Goal: Task Accomplishment & Management: Manage account settings

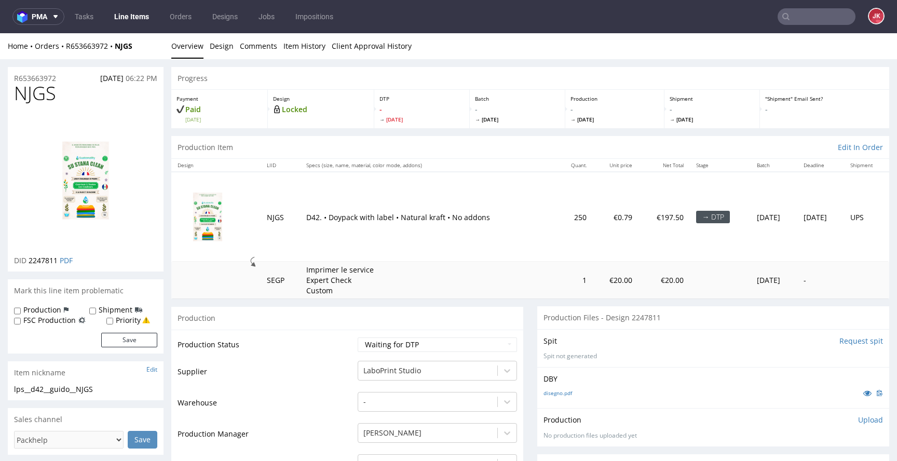
click at [37, 96] on span "NJGS" at bounding box center [35, 93] width 42 height 21
copy span "NJGS"
drag, startPoint x: 321, startPoint y: 363, endPoint x: 373, endPoint y: 353, distance: 52.7
click at [322, 363] on td "Supplier" at bounding box center [265, 375] width 177 height 31
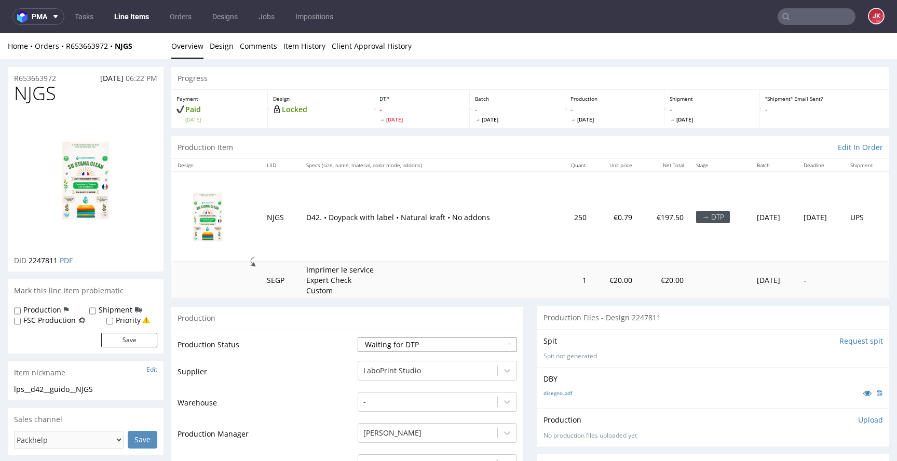
click at [394, 346] on select "Waiting for Artwork Waiting for Diecut Waiting for Mockup Waiting for DTP Waiti…" at bounding box center [436, 344] width 159 height 15
click at [38, 99] on span "NJGS" at bounding box center [35, 93] width 42 height 21
click at [41, 100] on span "NJGS" at bounding box center [35, 93] width 42 height 21
click at [43, 97] on span "NJGS" at bounding box center [35, 93] width 42 height 21
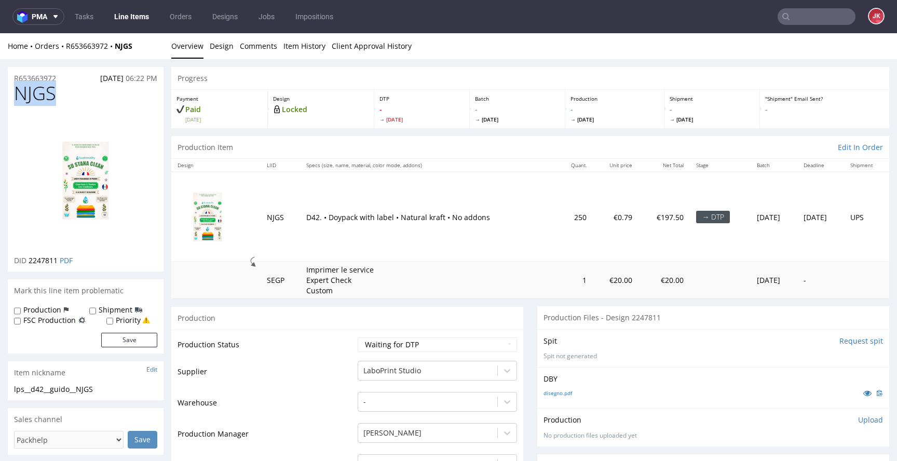
copy span "NJGS"
click at [419, 340] on select "Waiting for Artwork Waiting for Diecut Waiting for Mockup Waiting for DTP Waiti…" at bounding box center [436, 344] width 159 height 15
select select "dtp_in_process"
click at [357, 337] on select "Waiting for Artwork Waiting for Diecut Waiting for Mockup Waiting for DTP Waiti…" at bounding box center [436, 344] width 159 height 15
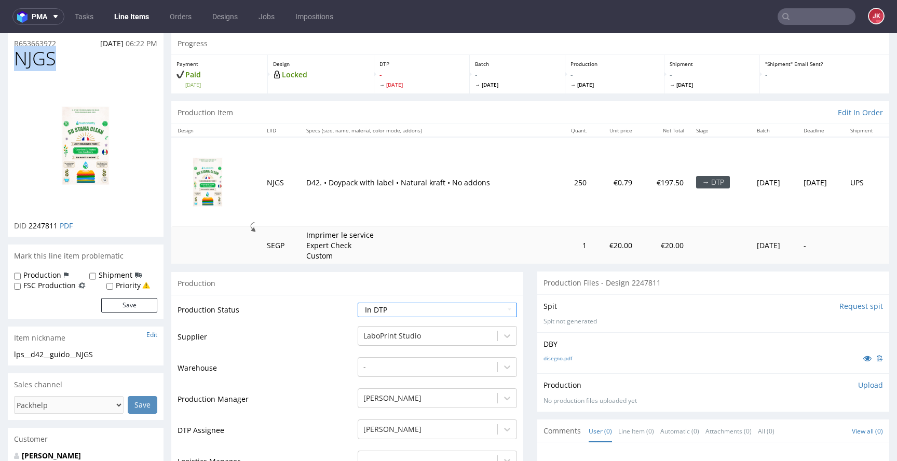
scroll to position [441, 0]
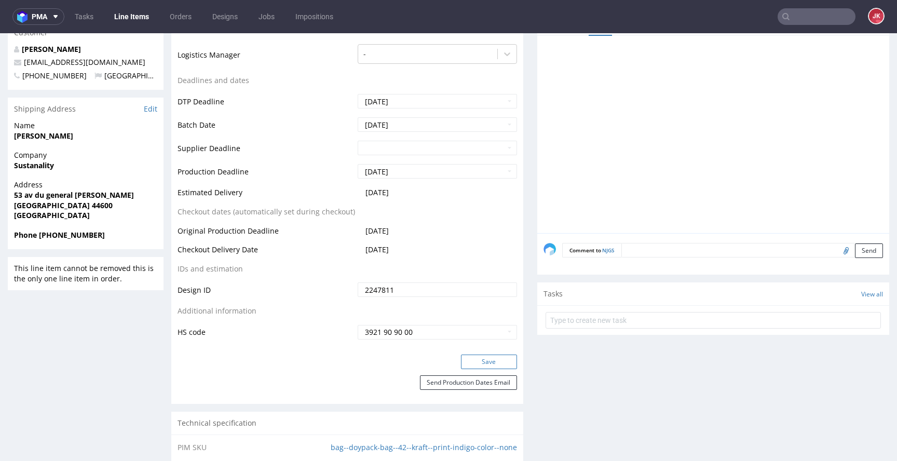
click at [482, 362] on button "Save" at bounding box center [489, 361] width 56 height 15
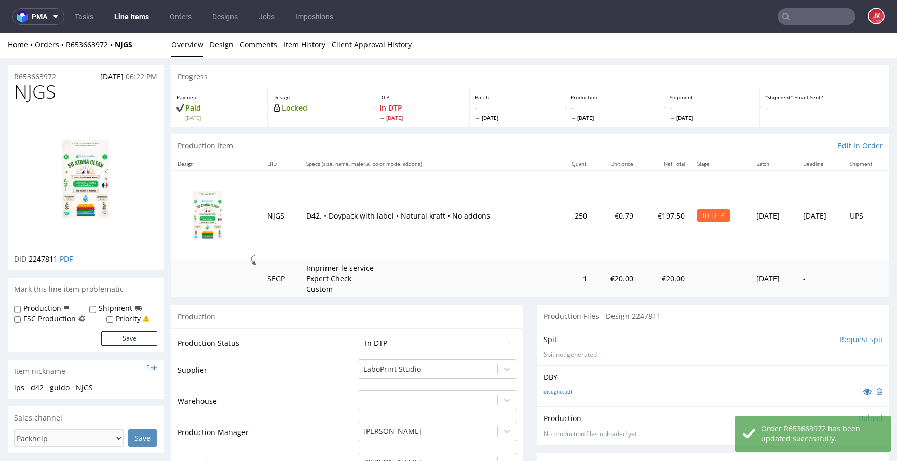
scroll to position [0, 0]
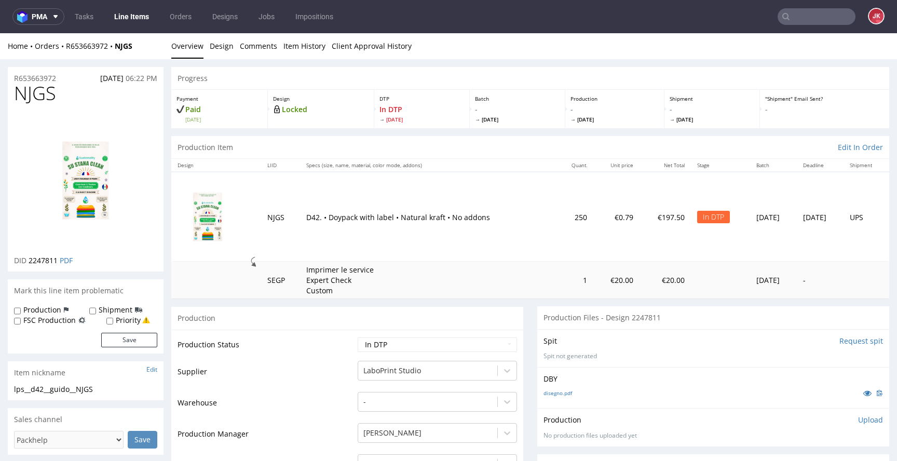
click at [476, 320] on div "Production" at bounding box center [347, 317] width 352 height 23
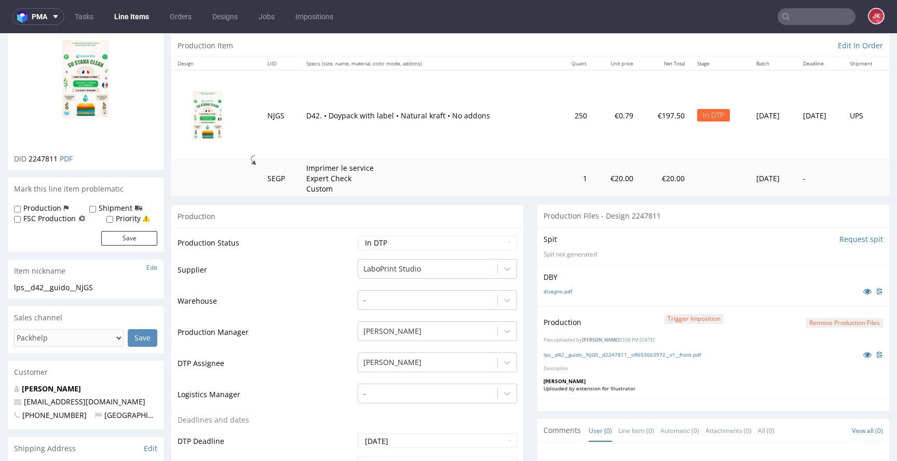
scroll to position [105, 0]
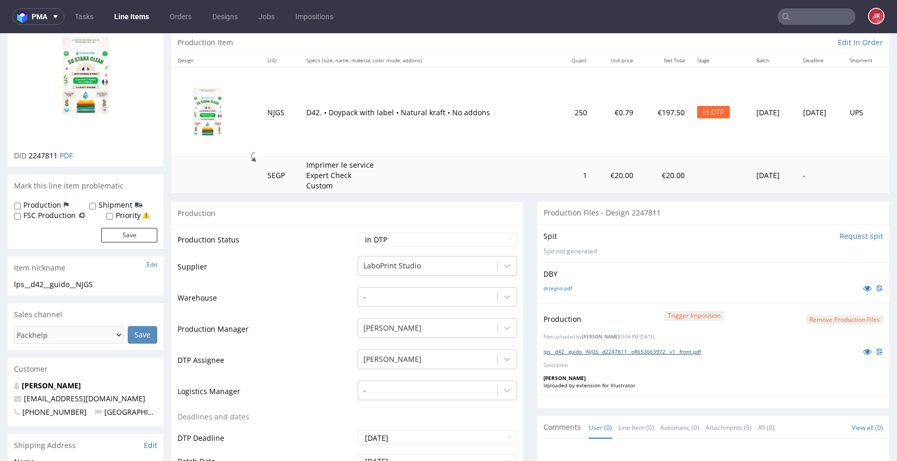
click at [574, 353] on link "lps__d42__guido__NJGS__d2247811__oR653663972__v1__front.pdf" at bounding box center [621, 351] width 157 height 7
click at [452, 238] on select "Waiting for Artwork Waiting for Diecut Waiting for Mockup Waiting for DTP Waiti…" at bounding box center [436, 239] width 159 height 15
click at [357, 232] on select "Waiting for Artwork Waiting for Diecut Waiting for Mockup Waiting for DTP Waiti…" at bounding box center [436, 239] width 159 height 15
click at [456, 233] on select "Waiting for Artwork Waiting for Diecut Waiting for Mockup Waiting for DTP Waiti…" at bounding box center [436, 239] width 159 height 15
select select "dtp_ca_needed"
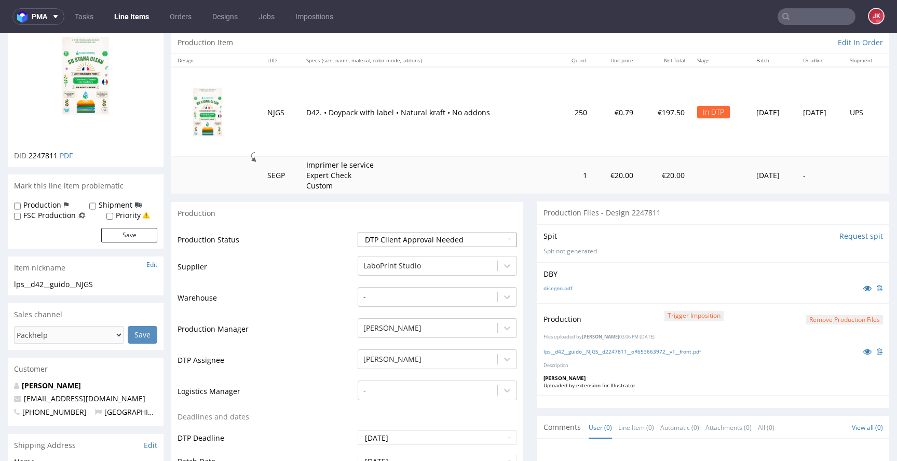
click at [357, 232] on select "Waiting for Artwork Waiting for Diecut Waiting for Mockup Waiting for DTP Waiti…" at bounding box center [436, 239] width 159 height 15
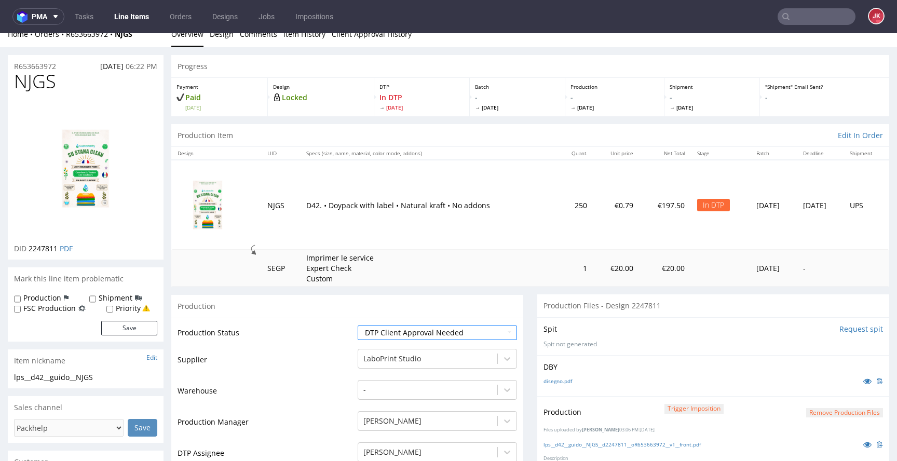
scroll to position [0, 0]
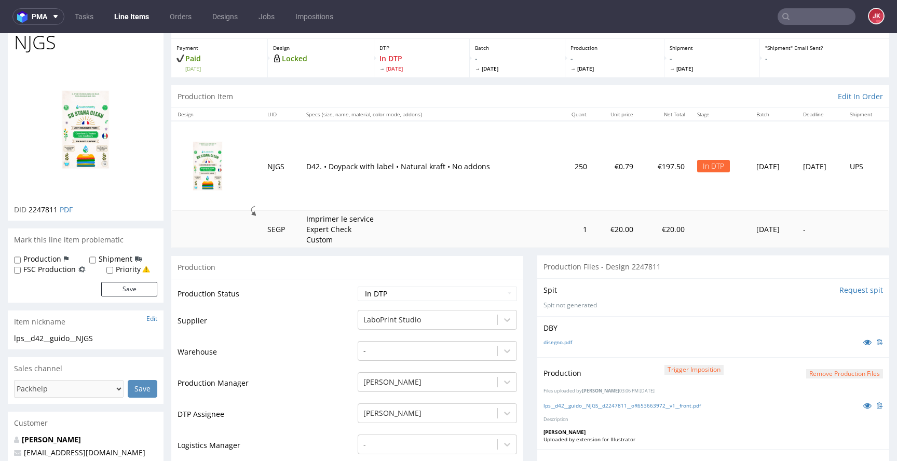
scroll to position [52, 0]
click at [432, 295] on select "Waiting for Artwork Waiting for Diecut Waiting for Mockup Waiting for DTP Waiti…" at bounding box center [436, 292] width 159 height 15
select select "dtp_production_ready"
click at [357, 285] on select "Waiting for Artwork Waiting for Diecut Waiting for Mockup Waiting for DTP Waiti…" at bounding box center [436, 292] width 159 height 15
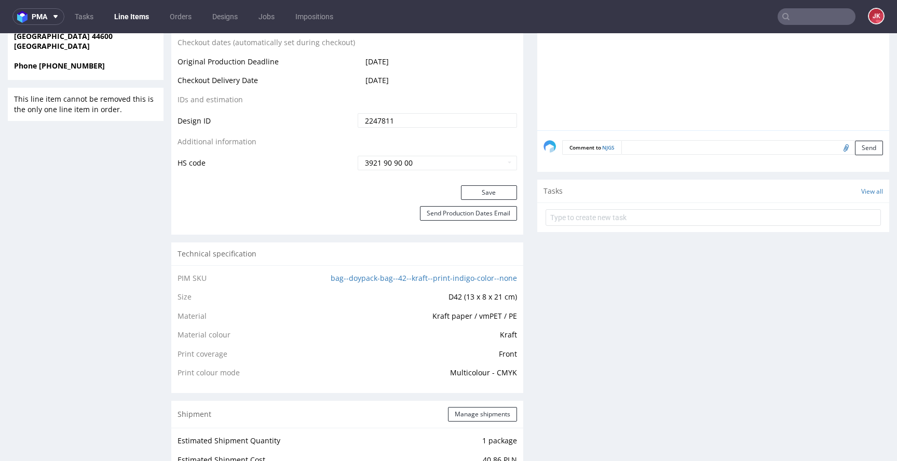
scroll to position [647, 0]
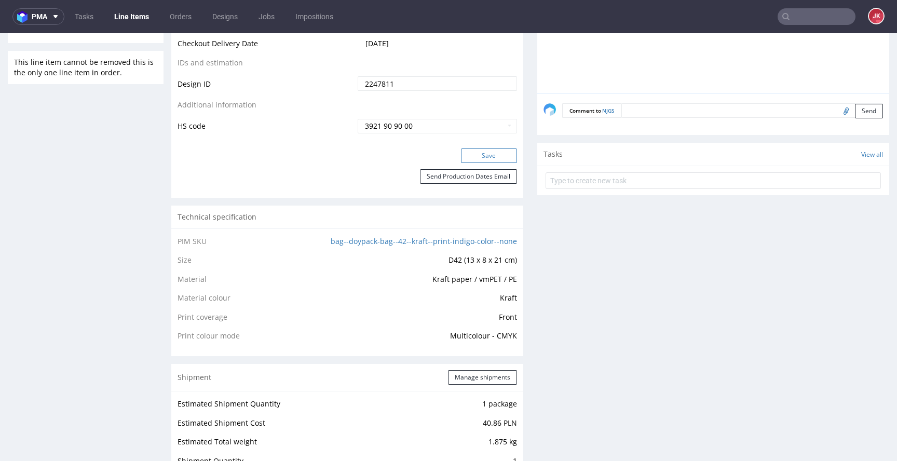
click at [477, 152] on button "Save" at bounding box center [489, 155] width 56 height 15
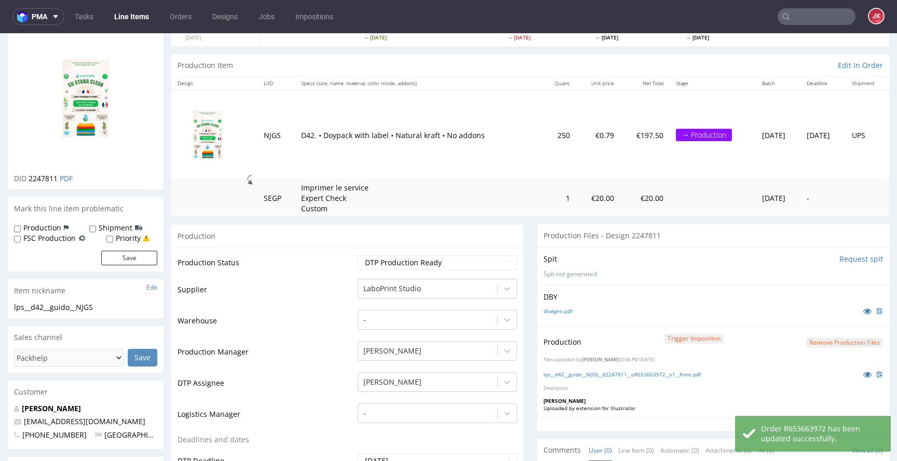
scroll to position [0, 0]
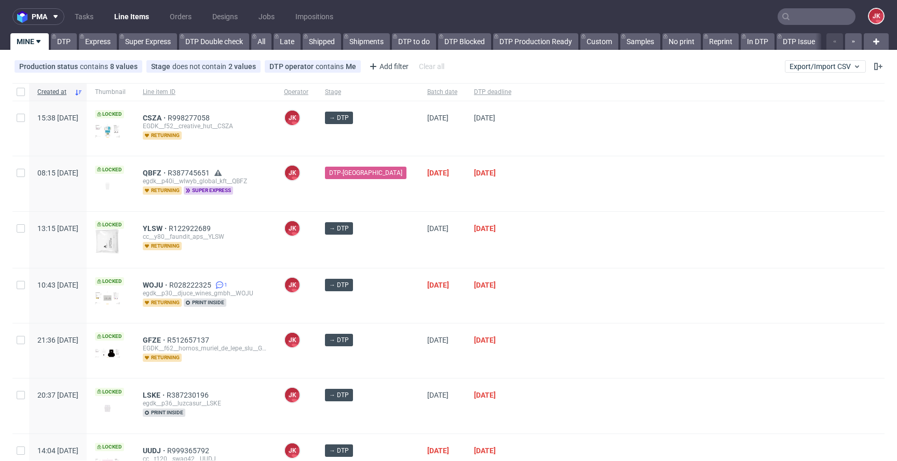
click at [389, 254] on span "→ DTP" at bounding box center [368, 238] width 86 height 33
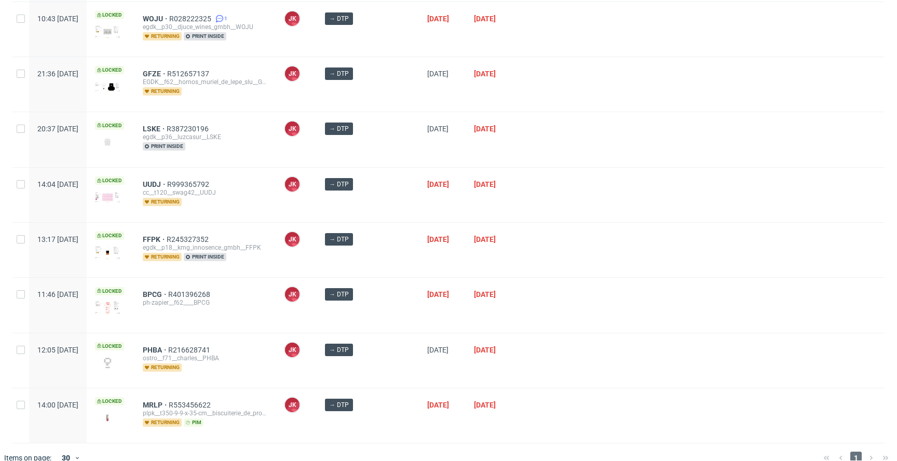
scroll to position [280, 0]
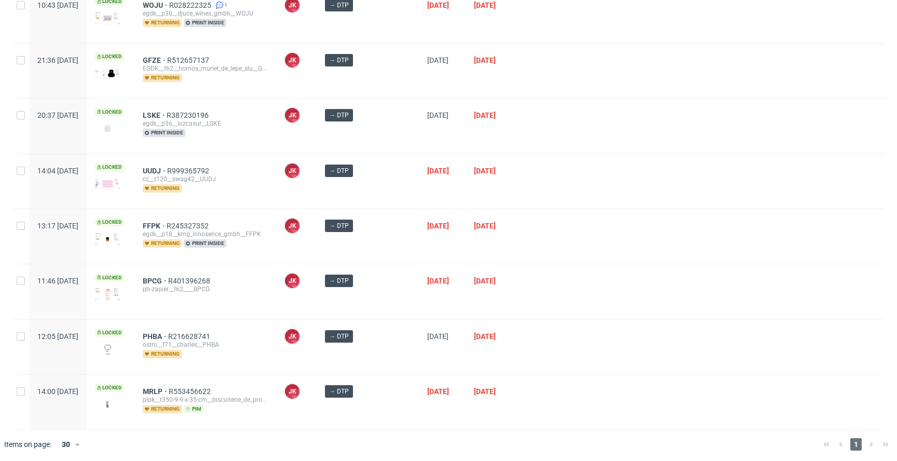
click at [419, 202] on div "[DATE]" at bounding box center [442, 181] width 47 height 54
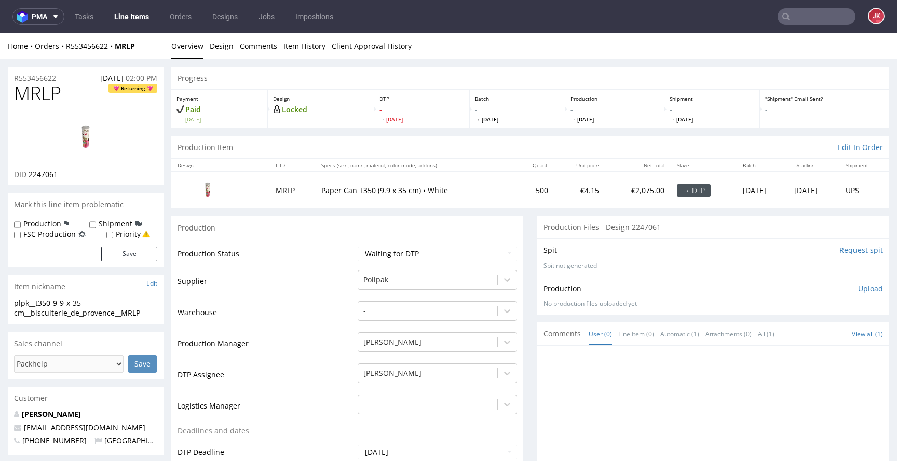
click at [839, 251] on input "Request spit" at bounding box center [861, 250] width 44 height 10
click at [43, 95] on span "MRLP" at bounding box center [37, 93] width 47 height 21
copy span "MRLP"
click at [42, 176] on span "2247061" at bounding box center [43, 174] width 29 height 10
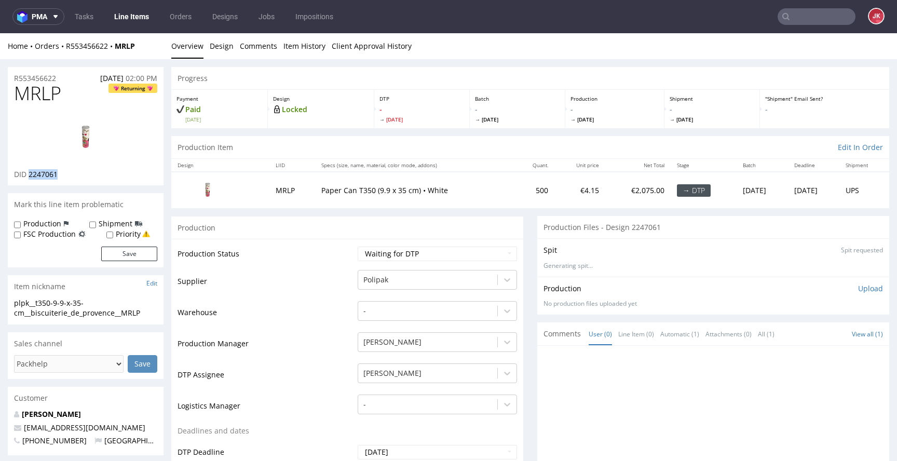
click at [42, 176] on span "2247061" at bounding box center [43, 174] width 29 height 10
copy span "2247061"
click at [89, 131] on img at bounding box center [85, 137] width 83 height 47
click at [242, 79] on div "Progress" at bounding box center [530, 78] width 718 height 23
click at [226, 53] on link "Design" at bounding box center [222, 45] width 24 height 25
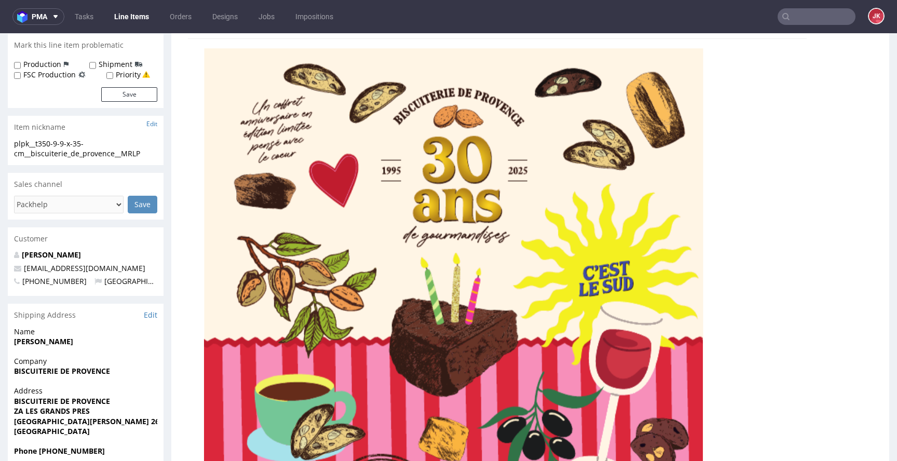
scroll to position [217, 0]
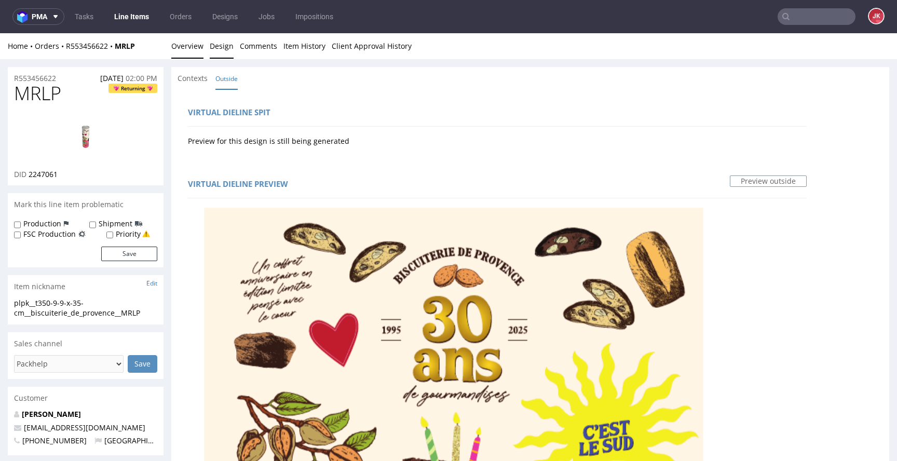
click at [196, 50] on link "Overview" at bounding box center [187, 45] width 32 height 25
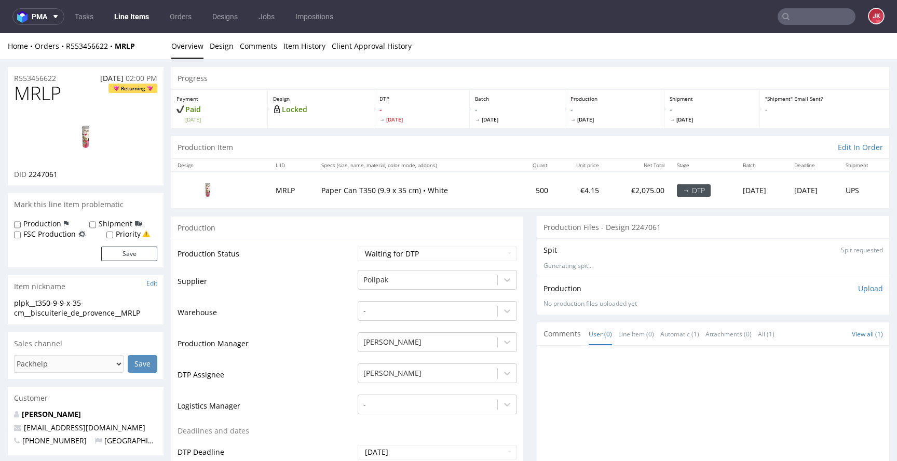
click at [311, 317] on td "Warehouse" at bounding box center [265, 315] width 177 height 31
click at [386, 252] on select "Waiting for Artwork Waiting for Diecut Waiting for Mockup Waiting for DTP Waiti…" at bounding box center [436, 253] width 159 height 15
select select "dtp_in_process"
click at [357, 246] on select "Waiting for Artwork Waiting for Diecut Waiting for Mockup Waiting for DTP Waiti…" at bounding box center [436, 253] width 159 height 15
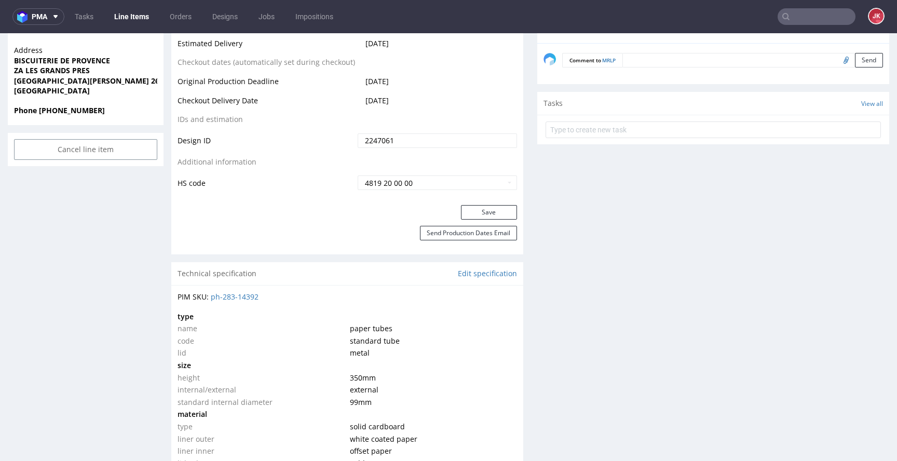
scroll to position [500, 0]
click at [476, 215] on button "Save" at bounding box center [489, 212] width 56 height 15
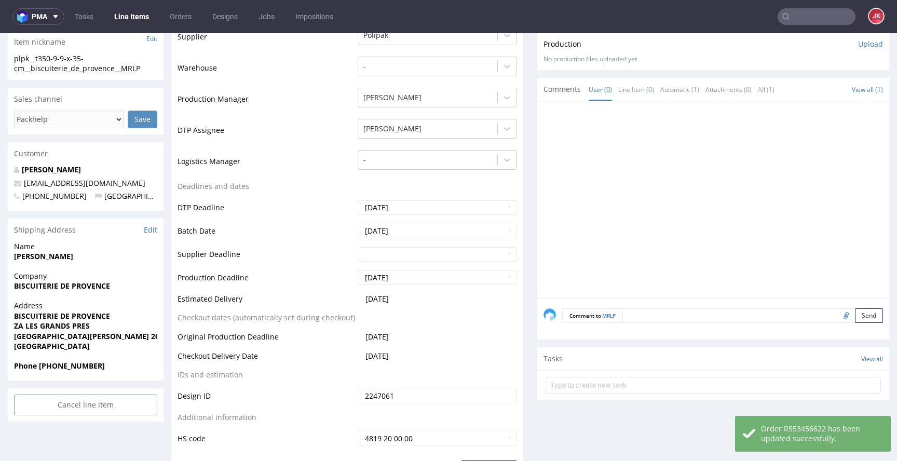
scroll to position [0, 0]
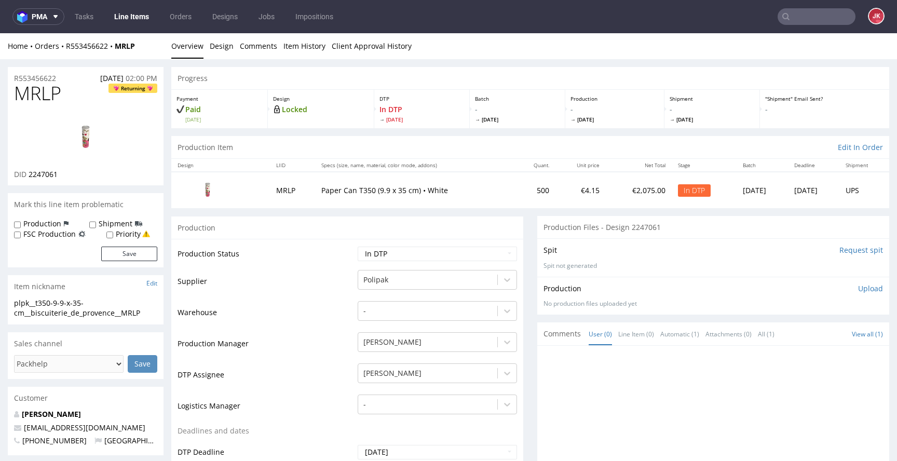
click at [330, 268] on td "Production Status" at bounding box center [265, 256] width 177 height 23
drag, startPoint x: 145, startPoint y: 313, endPoint x: 0, endPoint y: 299, distance: 146.0
copy div "plpk__t350-9-9-x-35-cm__biscuiterie_de_provence__MRLP"
drag, startPoint x: 58, startPoint y: 77, endPoint x: 0, endPoint y: 75, distance: 58.1
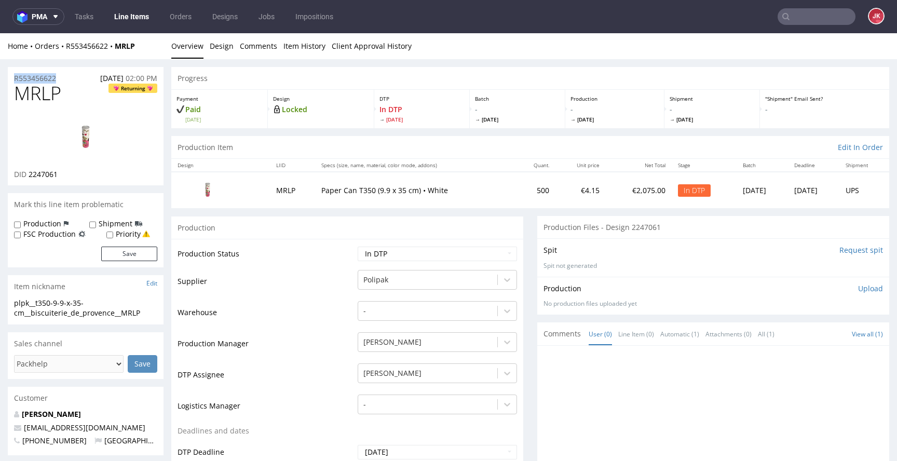
copy p "R553456622"
drag, startPoint x: 39, startPoint y: 176, endPoint x: 72, endPoint y: 175, distance: 32.2
click at [72, 175] on div "DID 2247061" at bounding box center [85, 174] width 143 height 10
copy span "2247061"
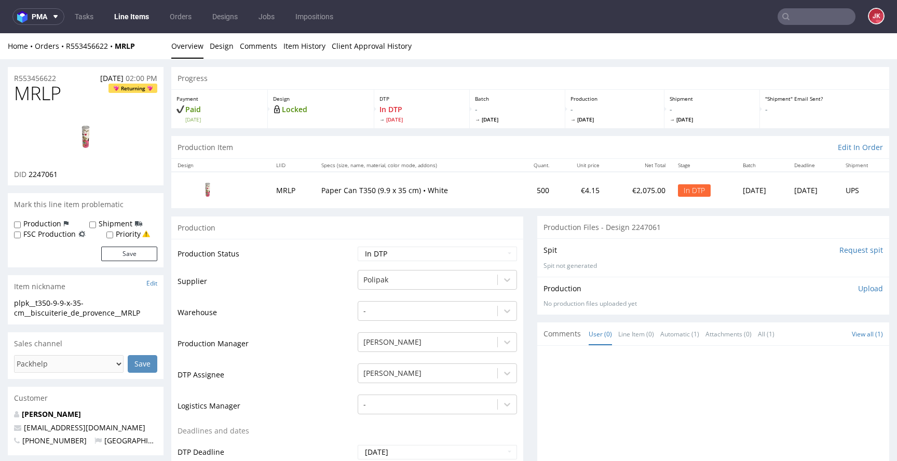
click at [858, 284] on p "Upload" at bounding box center [870, 288] width 25 height 10
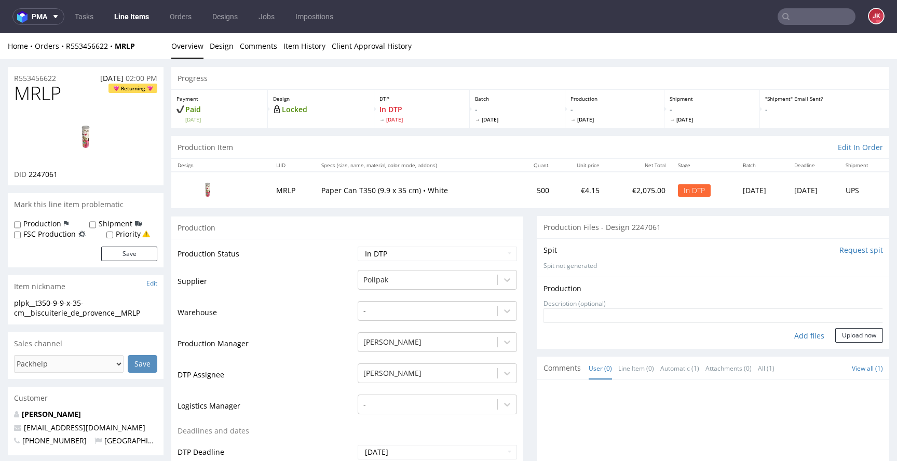
click at [804, 334] on div "Add files" at bounding box center [809, 336] width 52 height 16
type input "C:\fakepath\plpk__t350-9-9-x-35-cm__biscuiterie_de_provence__MRLP__d2247061__oR…"
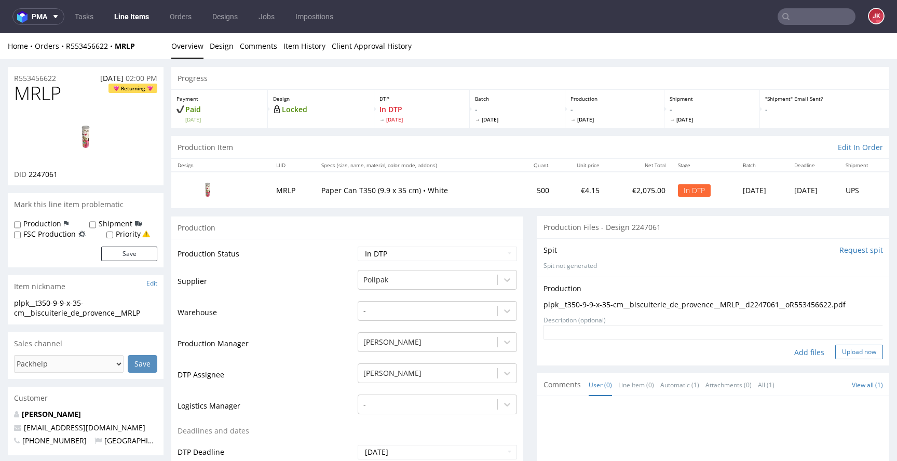
click at [846, 357] on button "Upload now" at bounding box center [859, 352] width 48 height 15
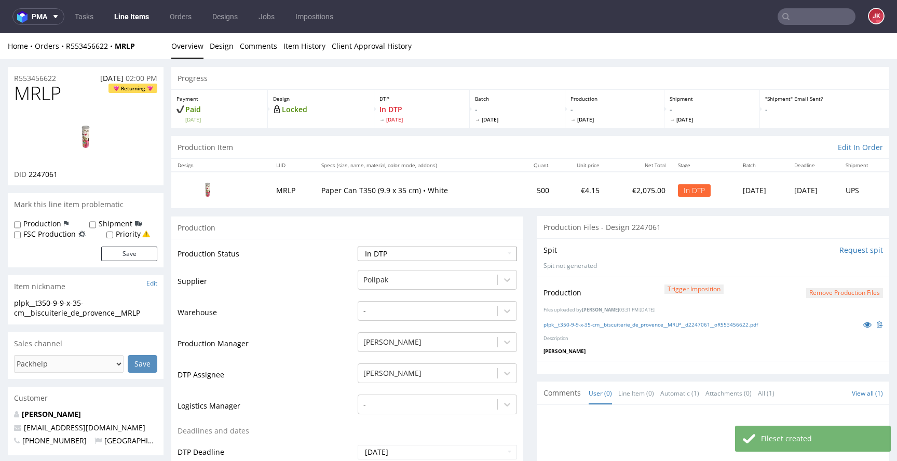
click at [421, 255] on select "Waiting for Artwork Waiting for Diecut Waiting for Mockup Waiting for DTP Waiti…" at bounding box center [436, 253] width 159 height 15
select select "dtp_waiting_for_double_check"
click at [357, 246] on select "Waiting for Artwork Waiting for Diecut Waiting for Mockup Waiting for DTP Waiti…" at bounding box center [436, 253] width 159 height 15
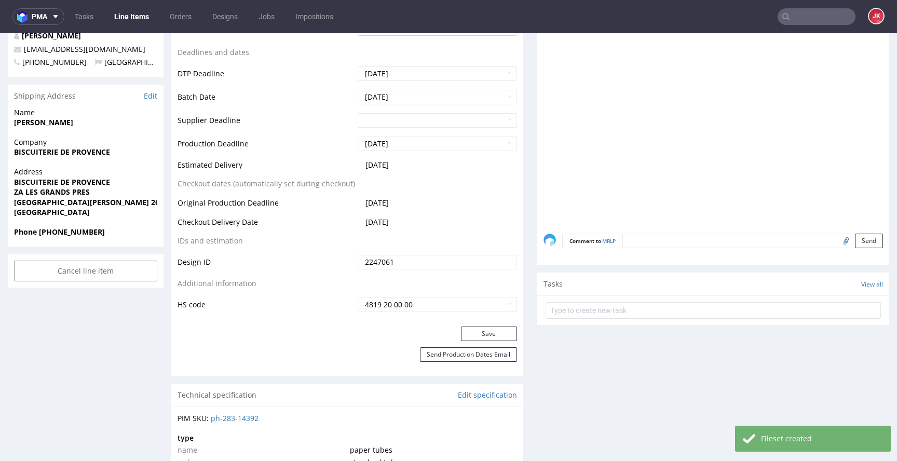
scroll to position [392, 0]
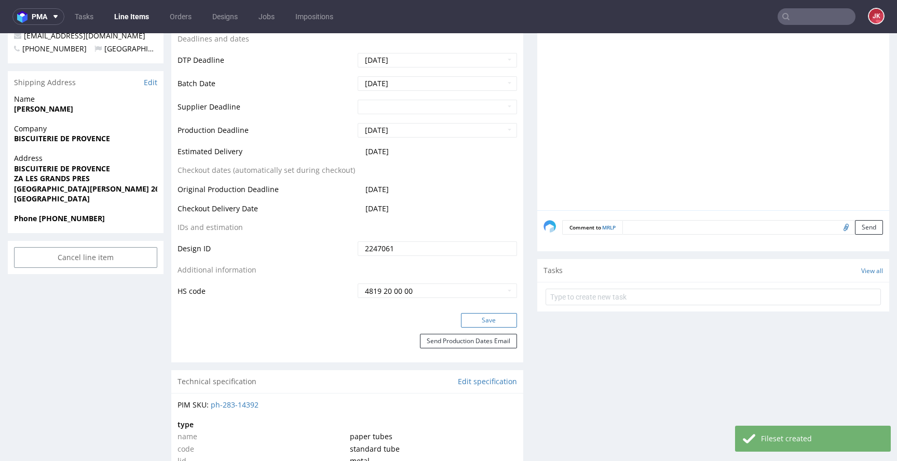
click at [480, 314] on button "Save" at bounding box center [489, 320] width 56 height 15
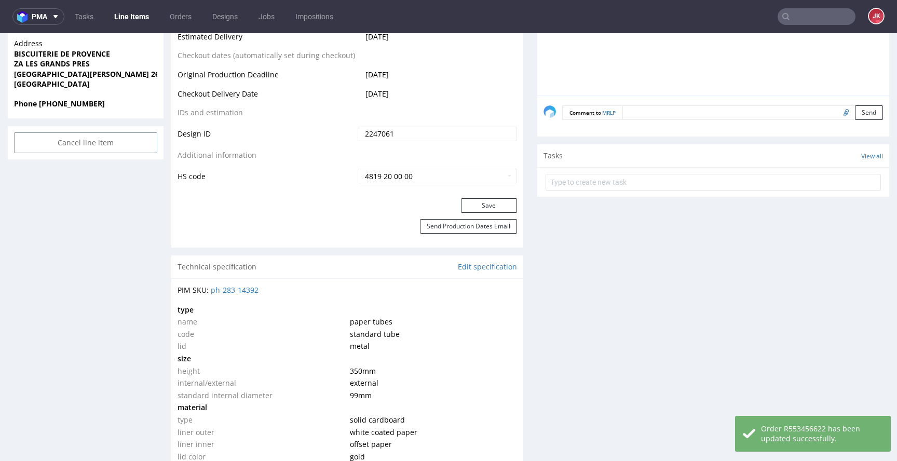
scroll to position [347, 0]
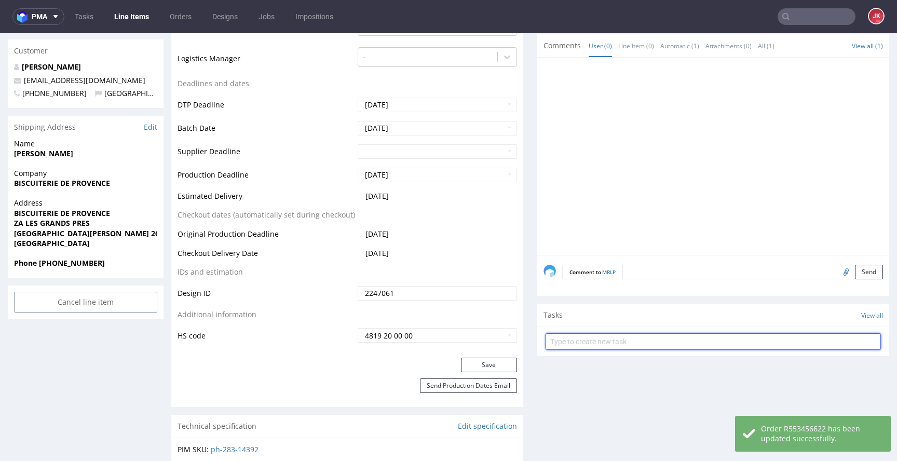
click at [566, 338] on input "text" at bounding box center [712, 341] width 335 height 17
type input "dc"
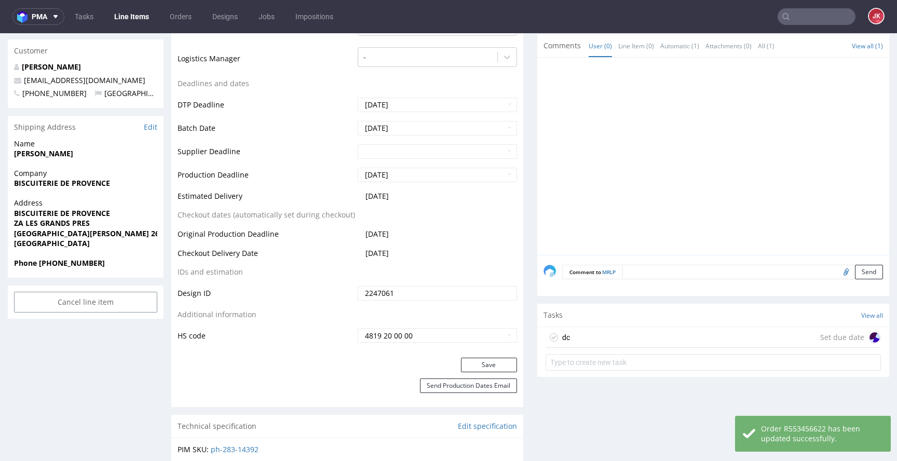
click at [572, 333] on div "dc Set due date" at bounding box center [712, 337] width 335 height 21
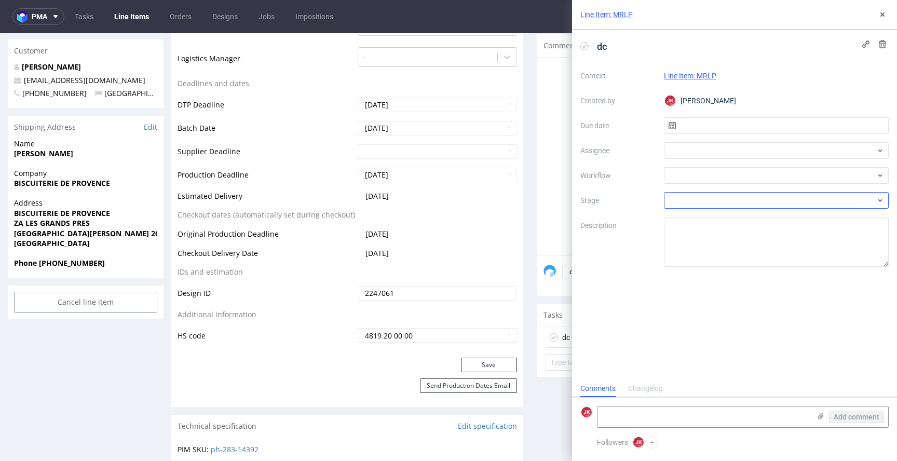
scroll to position [8, 0]
click at [683, 132] on input "text" at bounding box center [776, 125] width 225 height 17
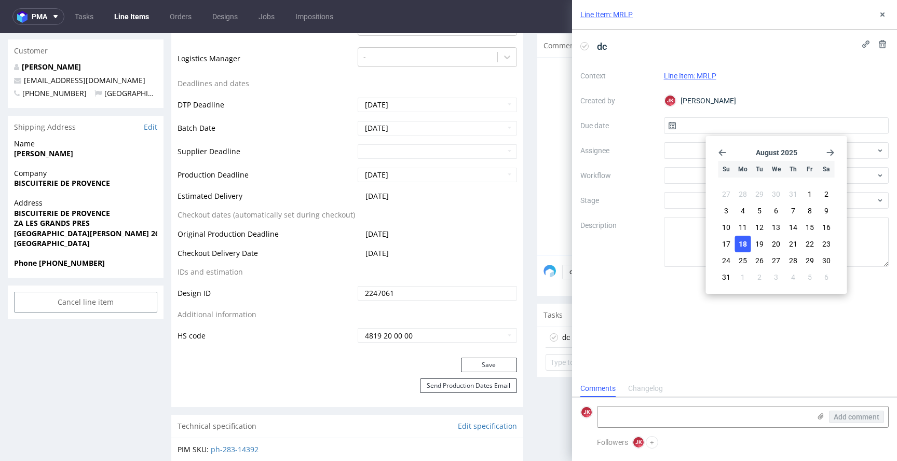
click at [748, 240] on button "18" at bounding box center [743, 244] width 16 height 17
type input "18/08/2025"
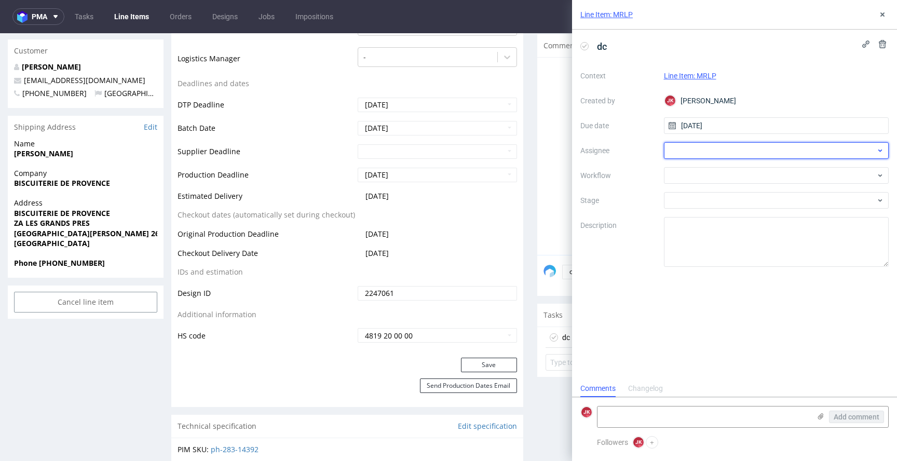
click at [683, 149] on div at bounding box center [776, 150] width 225 height 17
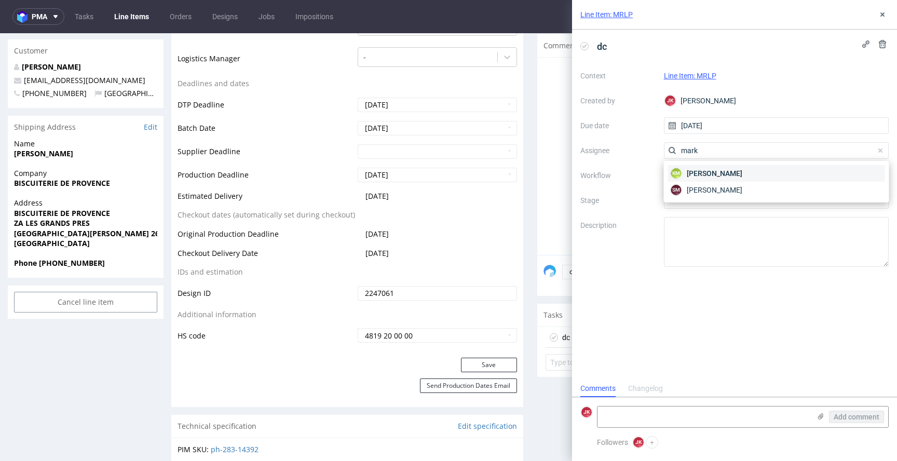
type input "mark"
click at [720, 170] on span "Karol Markowski" at bounding box center [714, 173] width 56 height 10
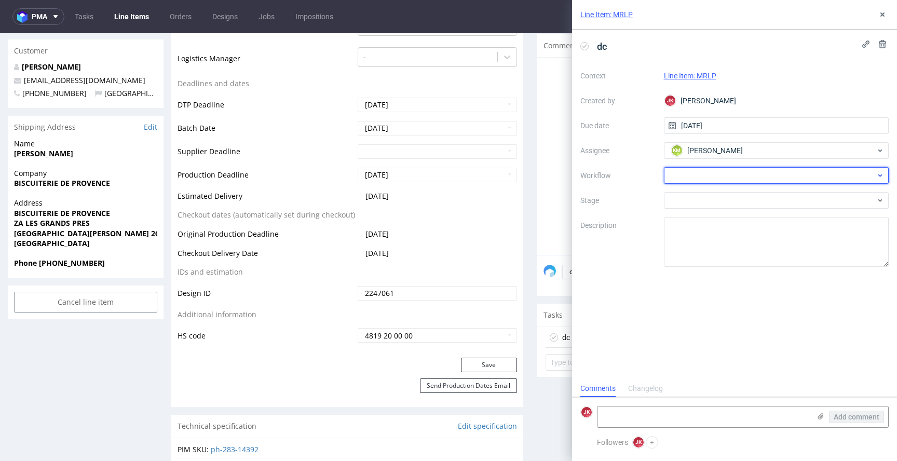
click at [704, 173] on div at bounding box center [776, 175] width 225 height 17
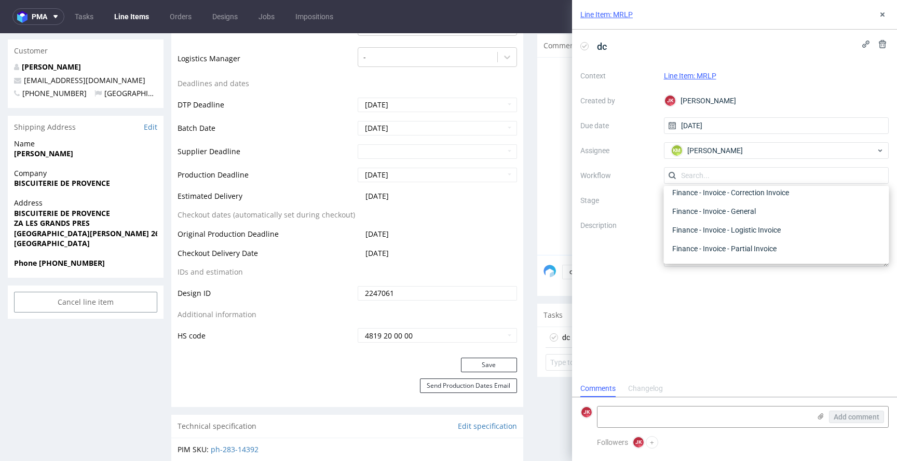
scroll to position [0, 0]
click at [709, 219] on div "DTP - Double Check" at bounding box center [776, 212] width 217 height 19
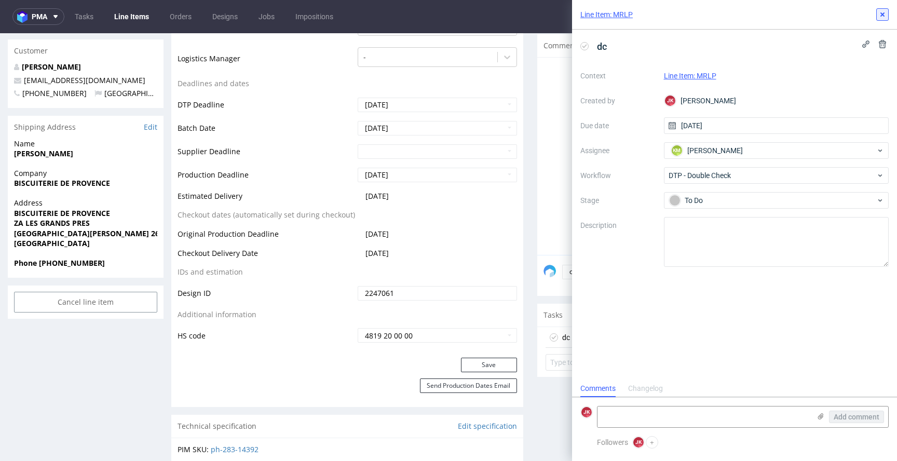
click at [884, 14] on icon at bounding box center [882, 14] width 8 height 8
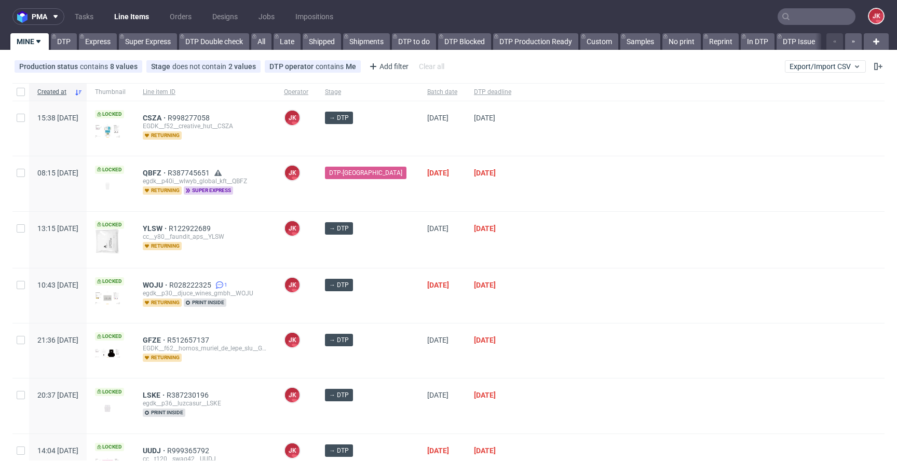
click at [553, 276] on div at bounding box center [701, 295] width 365 height 54
click at [396, 237] on div "→ DTP" at bounding box center [368, 240] width 102 height 56
click at [390, 251] on div "→ DTP" at bounding box center [368, 240] width 102 height 56
click at [541, 265] on div at bounding box center [701, 240] width 365 height 56
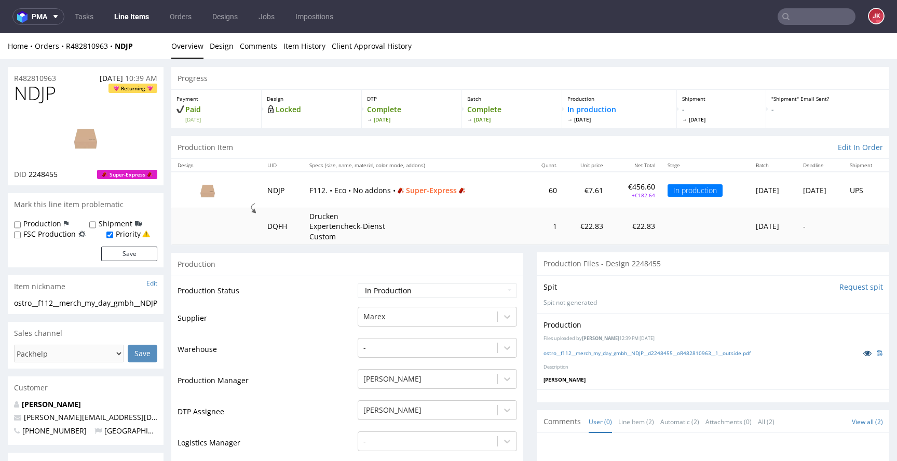
click at [863, 356] on icon at bounding box center [867, 352] width 8 height 7
click at [319, 317] on td "Supplier" at bounding box center [265, 321] width 177 height 31
click at [386, 290] on select "Waiting for Artwork Waiting for Diecut Waiting for Mockup Waiting for DTP Waiti…" at bounding box center [436, 290] width 159 height 15
select select "back_for_dtp"
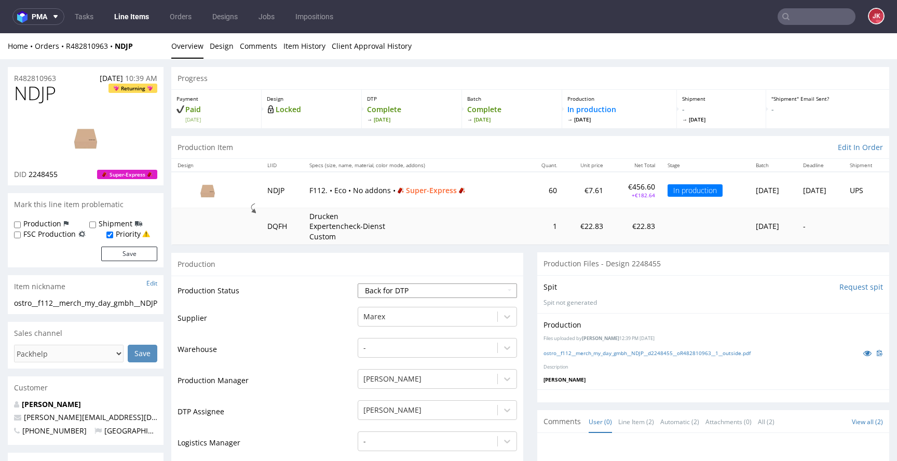
click at [357, 283] on select "Waiting for Artwork Waiting for Diecut Waiting for Mockup Waiting for DTP Waiti…" at bounding box center [436, 290] width 159 height 15
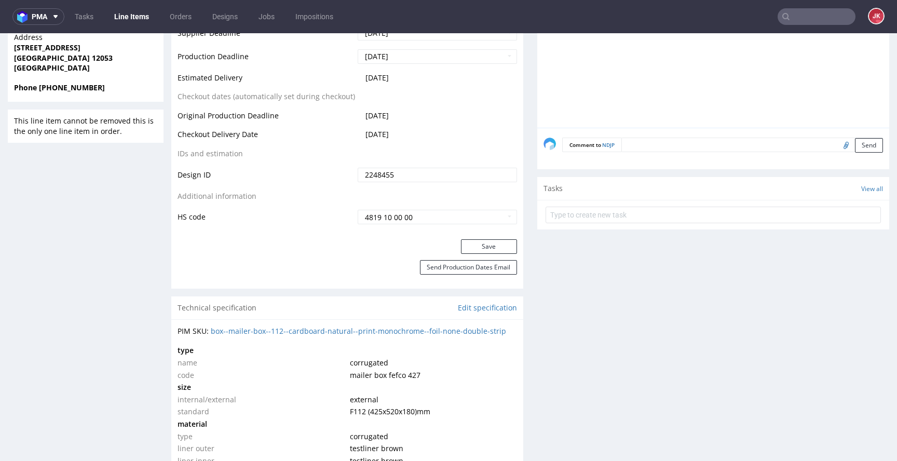
scroll to position [504, 0]
click at [478, 242] on button "Save" at bounding box center [489, 245] width 56 height 15
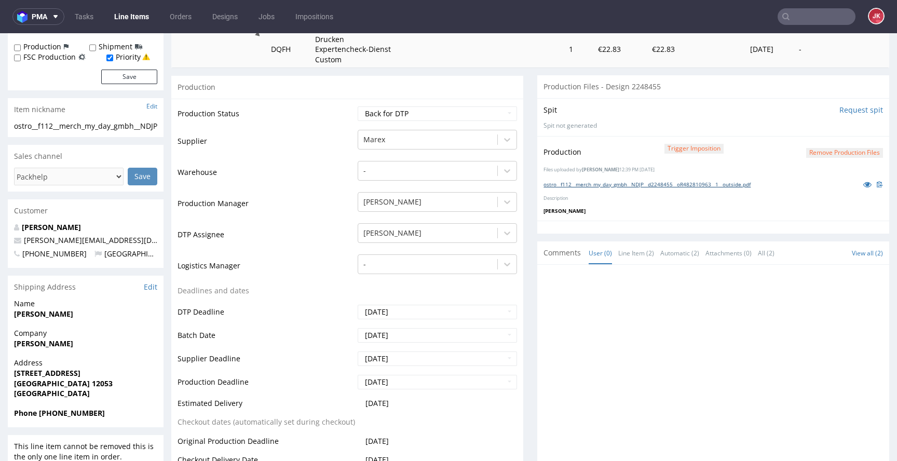
scroll to position [0, 0]
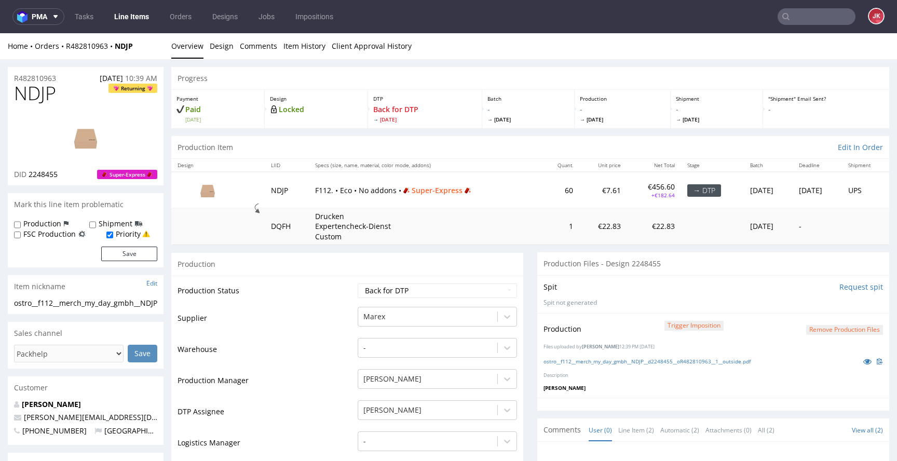
click at [318, 319] on td "Supplier" at bounding box center [265, 321] width 177 height 31
click at [32, 89] on span "NDJP" at bounding box center [35, 93] width 42 height 21
drag, startPoint x: 32, startPoint y: 89, endPoint x: 48, endPoint y: 98, distance: 18.8
click at [32, 89] on span "NDJP" at bounding box center [35, 93] width 42 height 21
copy span "NDJP"
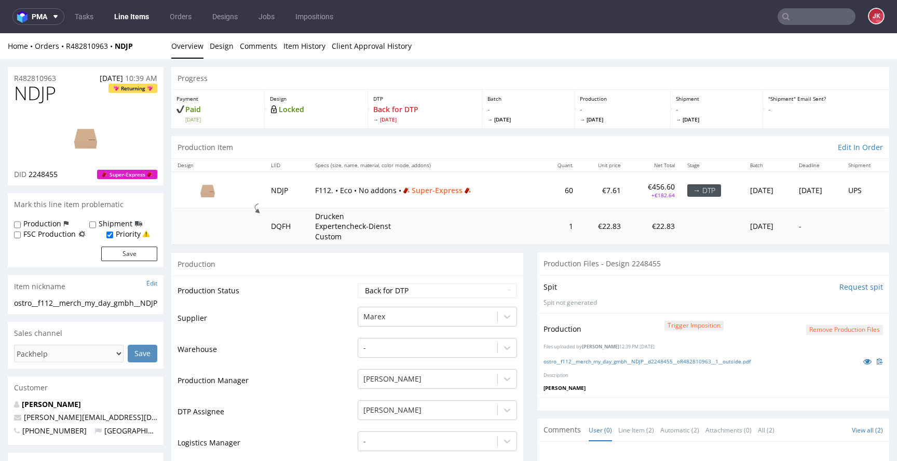
click at [325, 339] on td "Warehouse" at bounding box center [265, 352] width 177 height 31
click at [824, 331] on button "Remove production files" at bounding box center [844, 330] width 77 height 10
click at [809, 307] on link "Yes" at bounding box center [812, 306] width 30 height 16
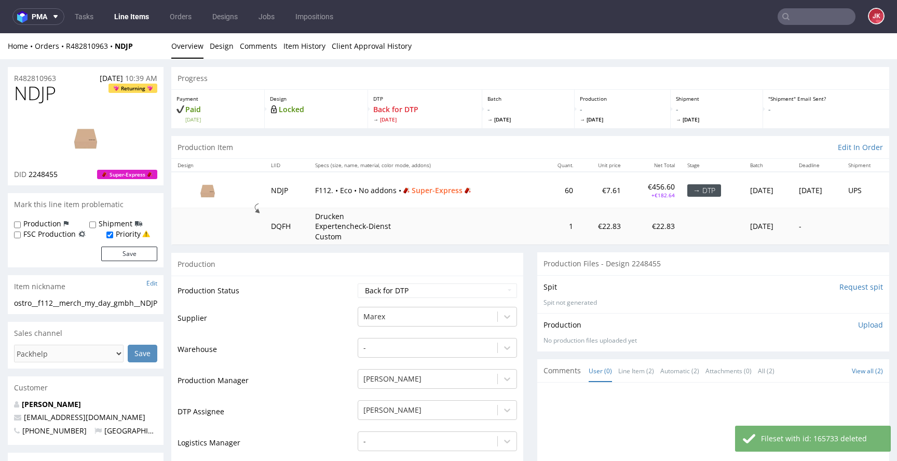
click at [858, 329] on p "Upload" at bounding box center [870, 325] width 25 height 10
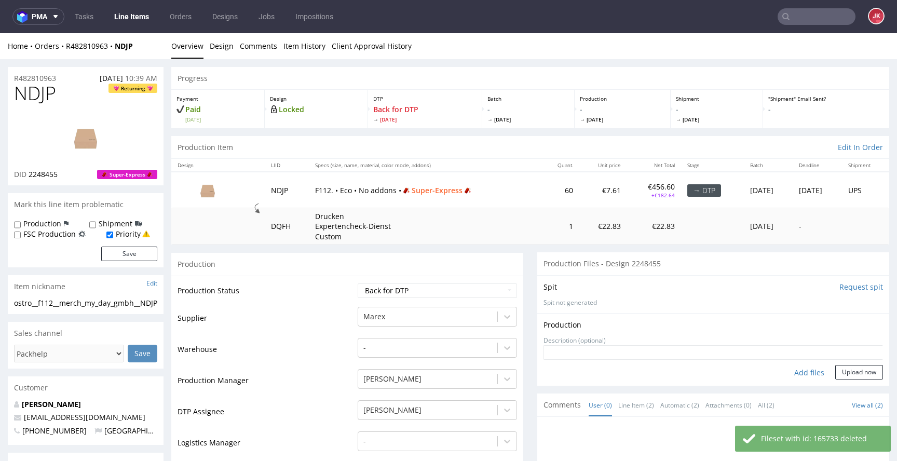
click at [790, 373] on div "Add files" at bounding box center [809, 373] width 52 height 16
type input "C:\fakepath\ostro__f93__merch_my_day_gmbh__NDJP__d2248455__oR482810963__1__outs…"
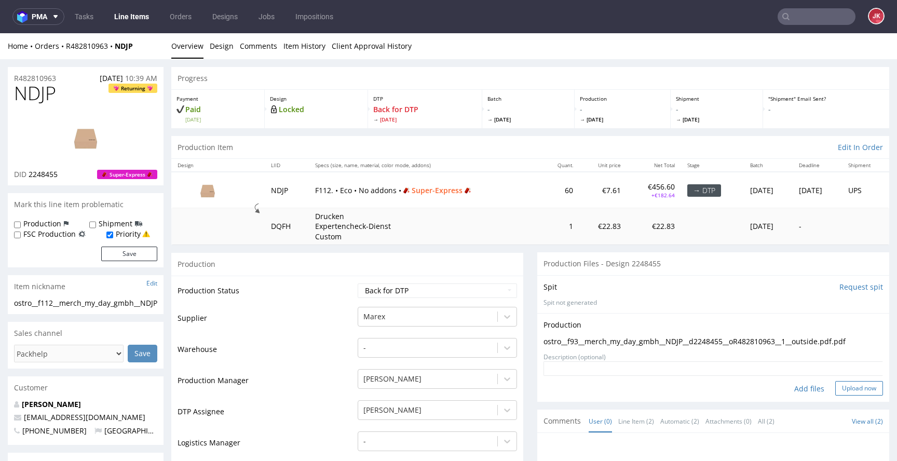
click at [838, 391] on button "Upload now" at bounding box center [859, 388] width 48 height 15
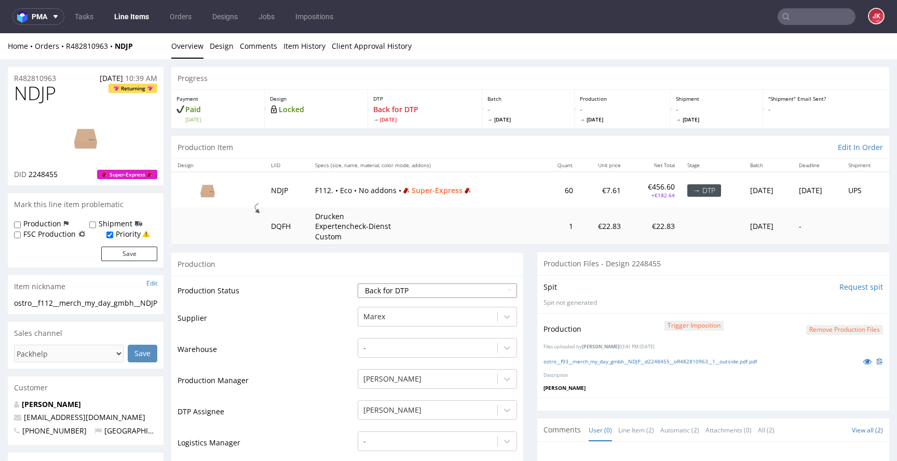
click at [431, 291] on select "Waiting for Artwork Waiting for Diecut Waiting for Mockup Waiting for DTP Waiti…" at bounding box center [436, 290] width 159 height 15
select select "dtp_ca_needed"
click at [357, 283] on select "Waiting for Artwork Waiting for Diecut Waiting for Mockup Waiting for DTP Waiti…" at bounding box center [436, 290] width 159 height 15
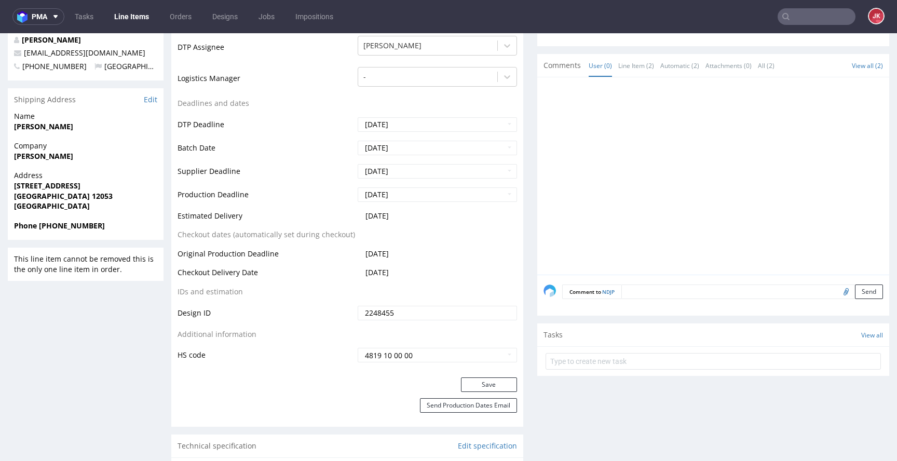
scroll to position [370, 0]
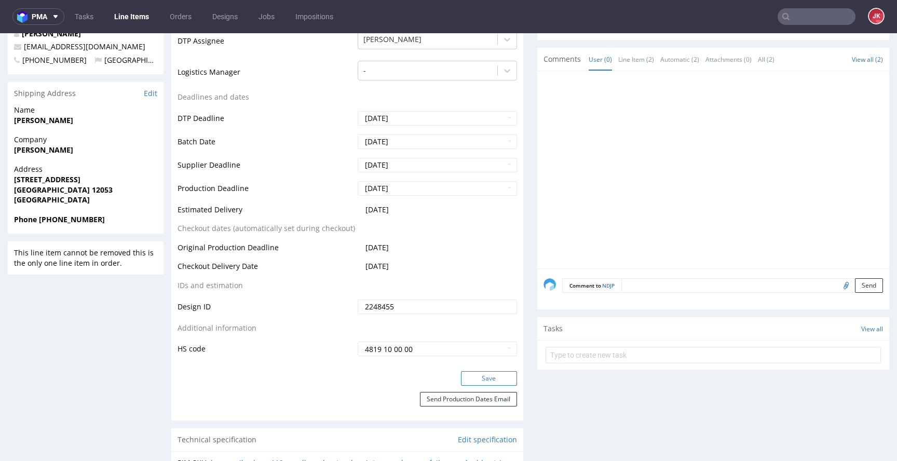
click at [482, 375] on button "Save" at bounding box center [489, 378] width 56 height 15
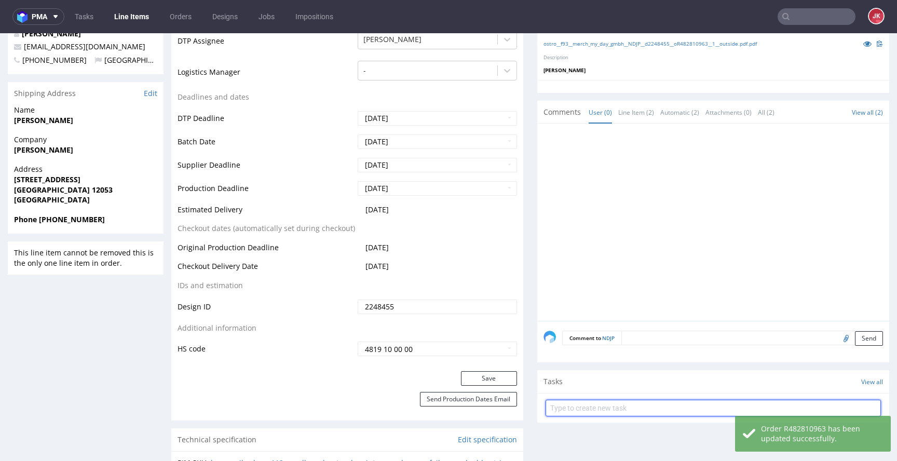
click at [580, 402] on input "text" at bounding box center [712, 408] width 335 height 17
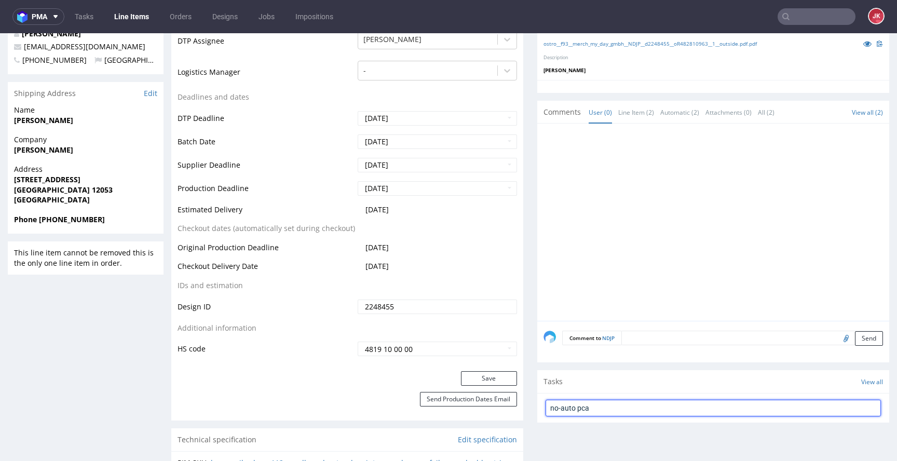
click at [549, 410] on input "no-auto pca" at bounding box center [712, 408] width 335 height 17
type input "non-auto pca"
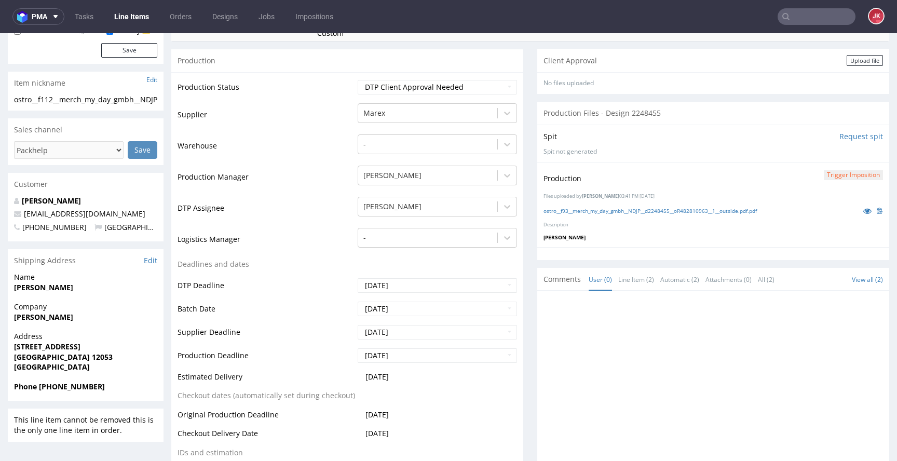
scroll to position [0, 0]
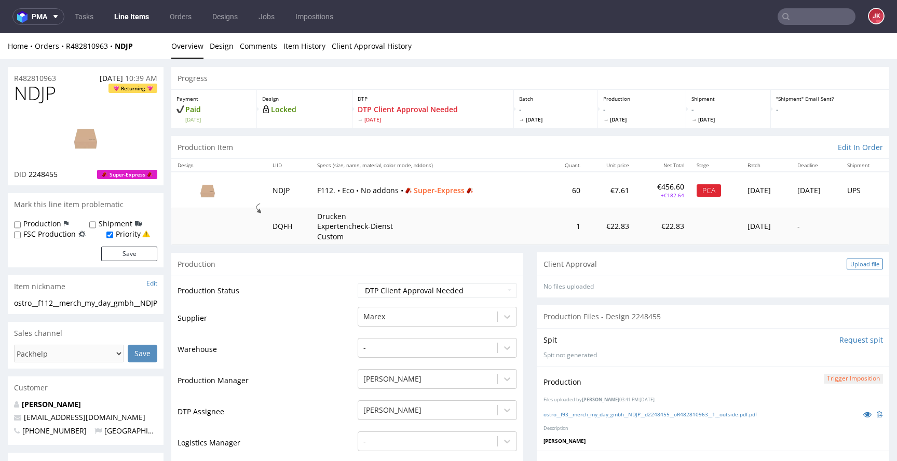
click at [856, 265] on div "Upload file" at bounding box center [864, 263] width 36 height 11
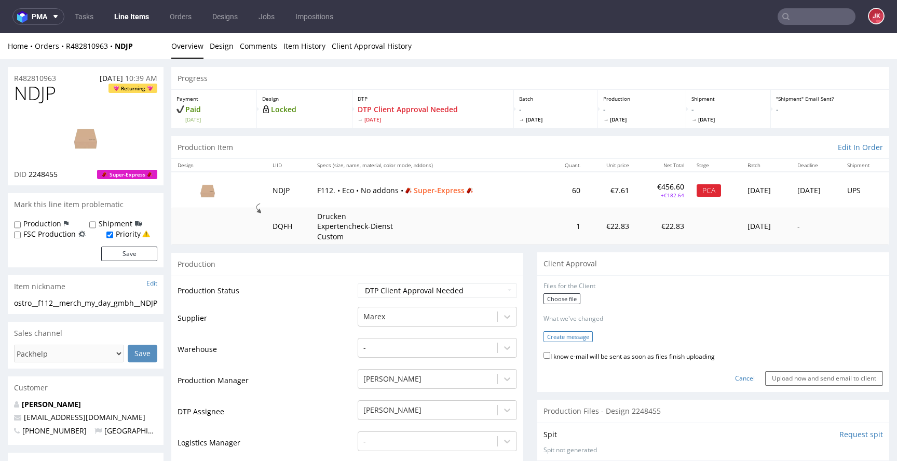
click at [567, 339] on button "Create message" at bounding box center [567, 336] width 49 height 11
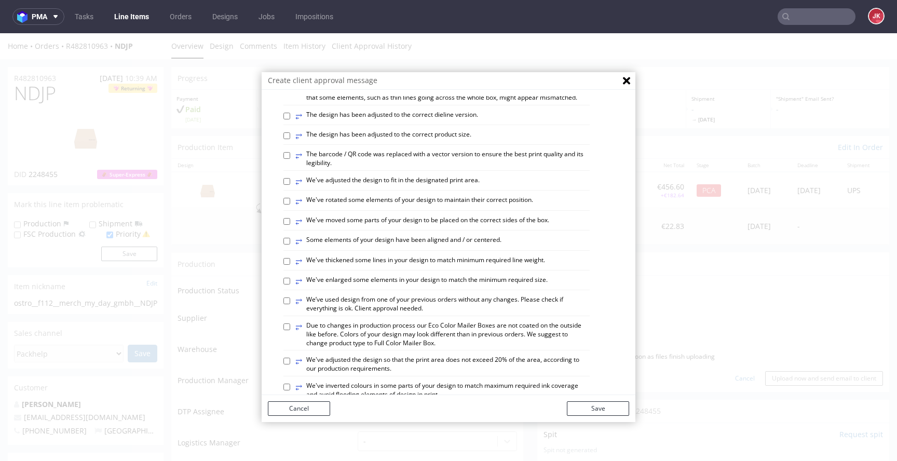
scroll to position [293, 0]
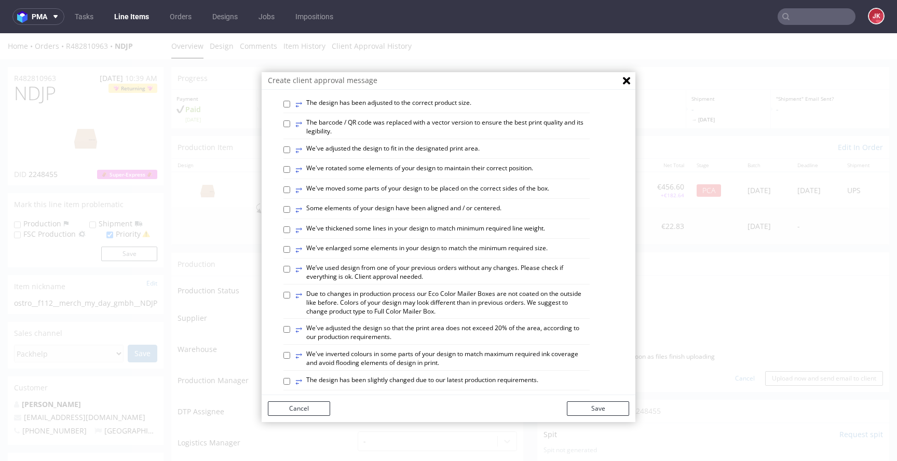
click at [384, 90] on label "⥂ The design has been adjusted to the correct dieline version." at bounding box center [386, 84] width 183 height 11
click at [290, 88] on input "⥂ The design has been adjusted to the correct dieline version." at bounding box center [286, 84] width 7 height 7
checkbox input "true"
click at [591, 412] on button "Save" at bounding box center [598, 408] width 62 height 15
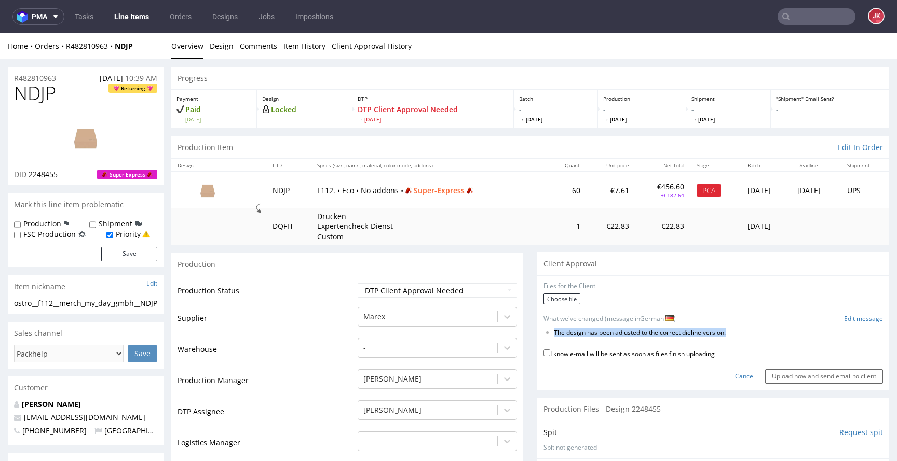
drag, startPoint x: 546, startPoint y: 333, endPoint x: 731, endPoint y: 334, distance: 184.7
click at [731, 334] on li "The design has been adjusted to the correct dieline version." at bounding box center [702, 332] width 296 height 9
copy li "The design has been adjusted to the correct dieline version."
click at [735, 373] on link "Cancel" at bounding box center [745, 376] width 20 height 9
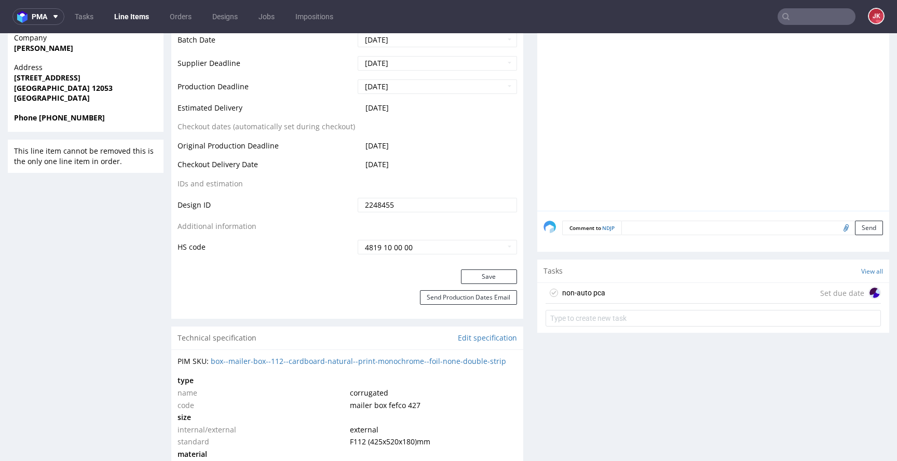
scroll to position [473, 0]
click at [593, 301] on div "non-auto pca Set due date" at bounding box center [712, 292] width 335 height 21
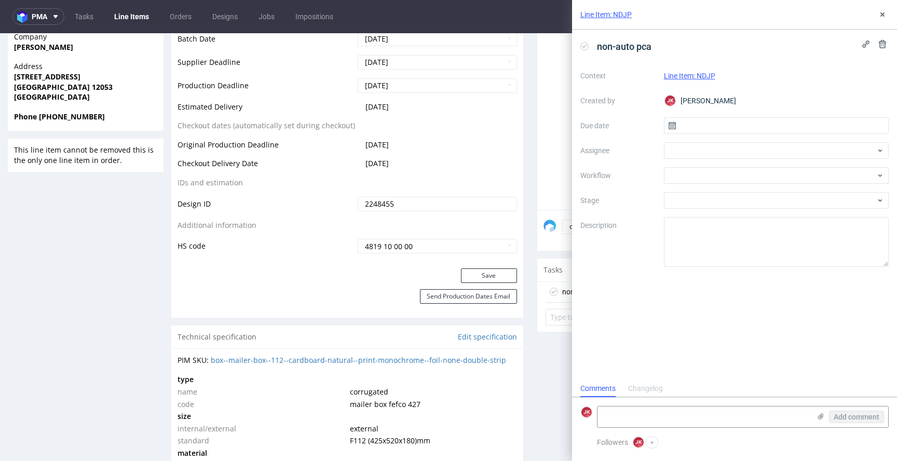
scroll to position [8, 0]
click at [692, 124] on input "text" at bounding box center [776, 125] width 225 height 17
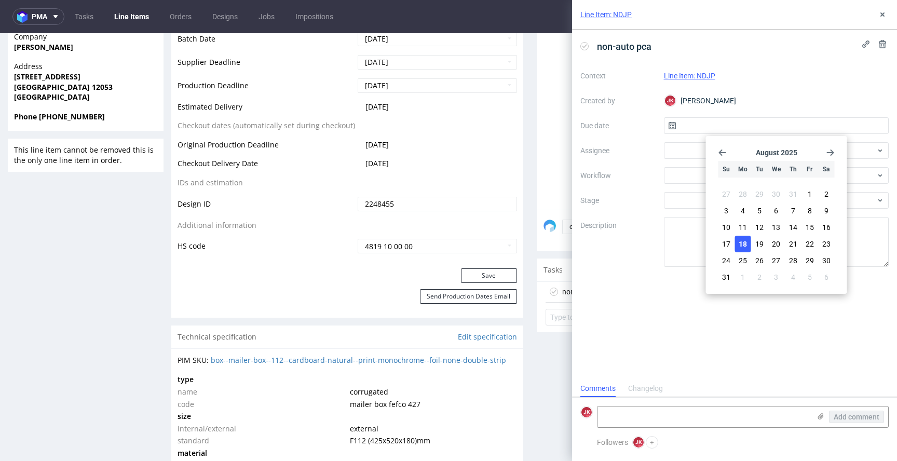
click at [744, 240] on span "18" at bounding box center [742, 244] width 8 height 10
type input "18/08/2025"
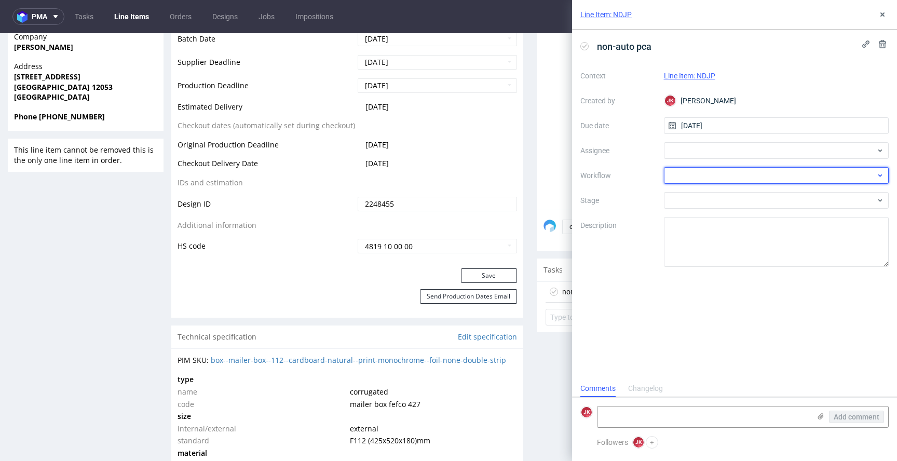
click at [682, 176] on div at bounding box center [776, 175] width 225 height 17
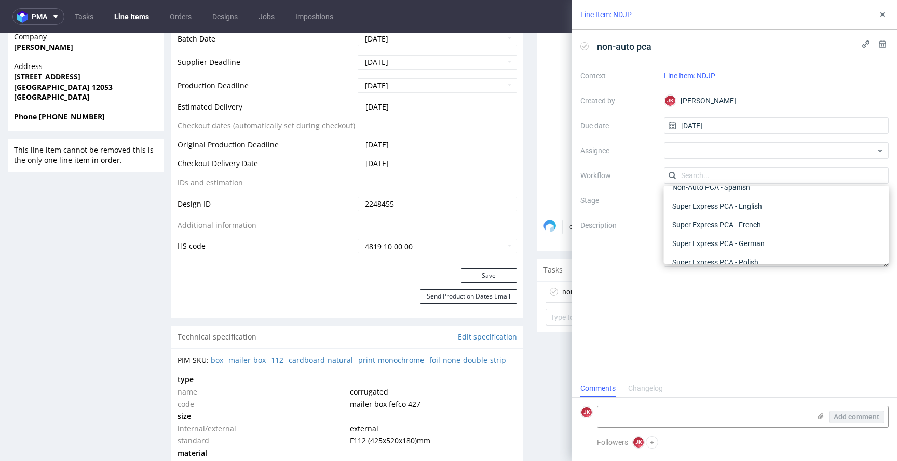
scroll to position [563, 0]
click at [715, 237] on div "Super Express PCA - German" at bounding box center [776, 236] width 217 height 19
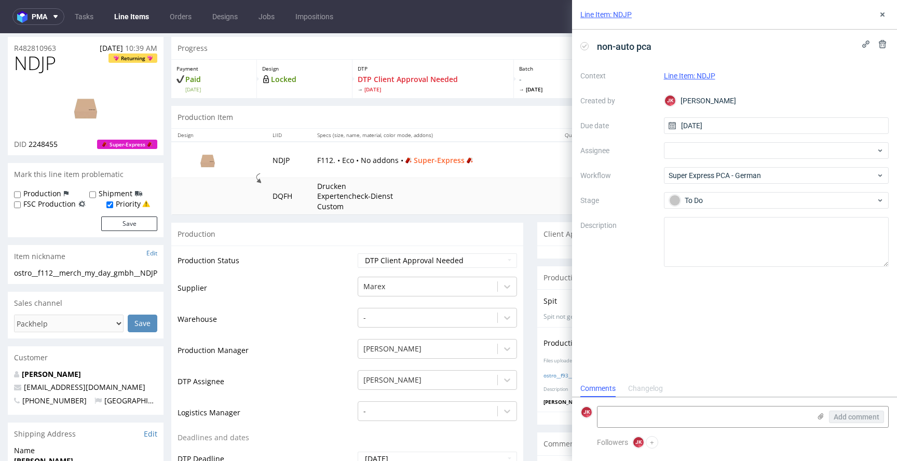
scroll to position [0, 0]
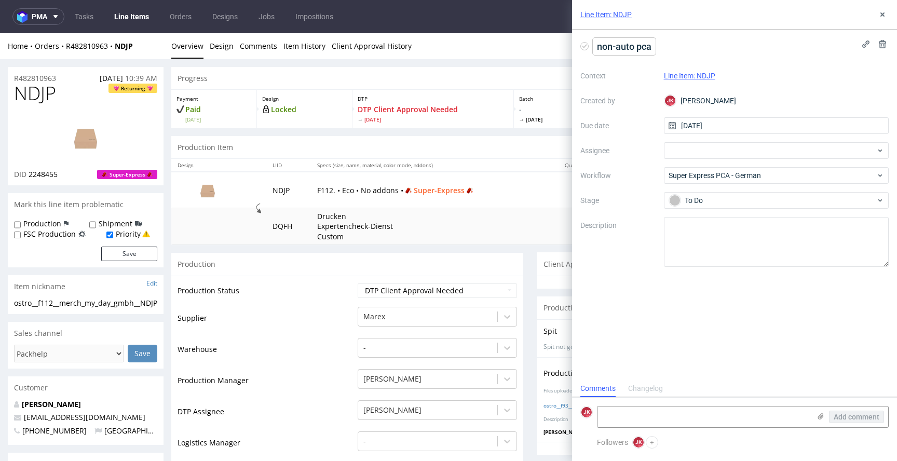
click at [597, 47] on span "non-auto pca" at bounding box center [624, 46] width 63 height 17
click at [667, 419] on textarea at bounding box center [703, 416] width 213 height 21
paste textarea "The design has been adjusted to the correct dieline version."
type textarea "The design has been adjusted to the correct dieline version."
click at [821, 418] on use at bounding box center [821, 416] width 6 height 6
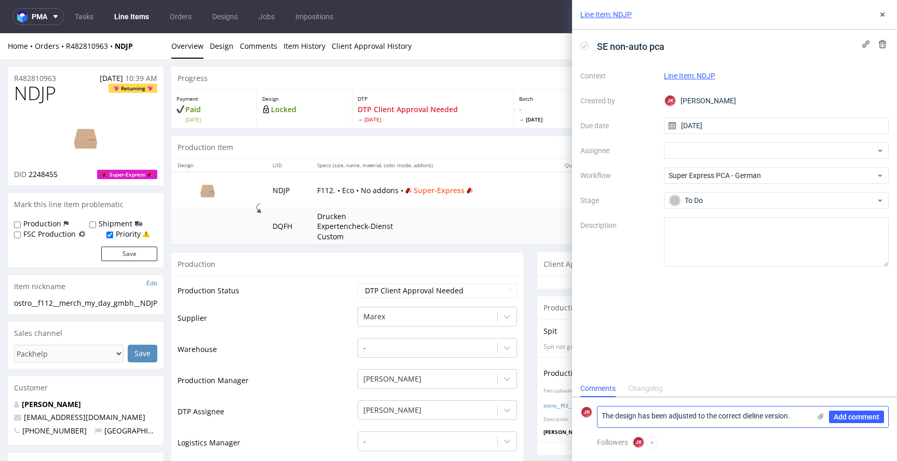
click at [0, 0] on input "file" at bounding box center [0, 0] width 0 height 0
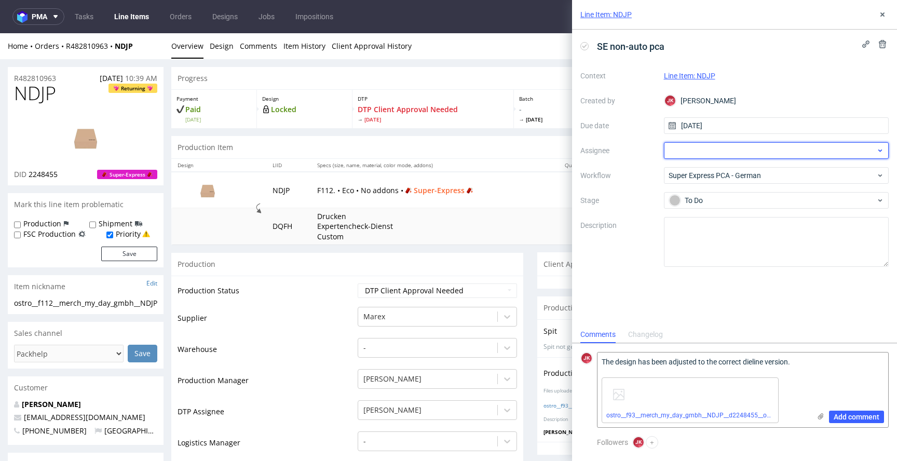
click at [697, 148] on div at bounding box center [776, 150] width 225 height 17
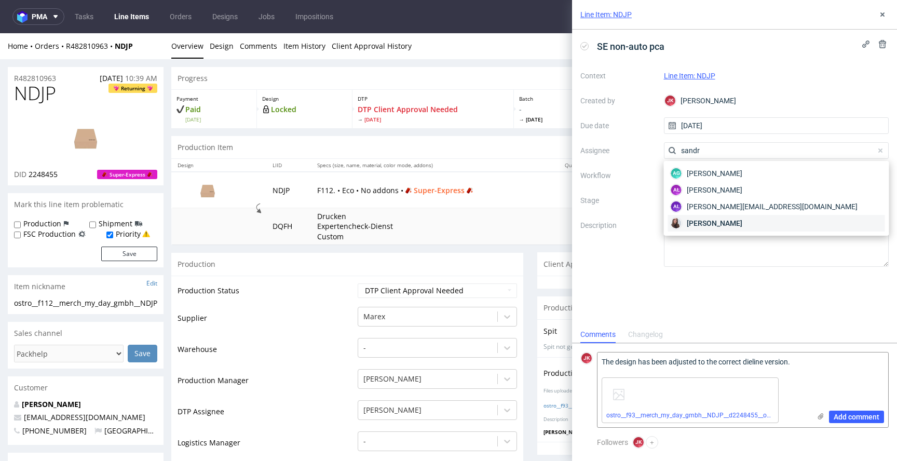
type input "sandr"
click at [706, 222] on span "Sandra Beśka" at bounding box center [714, 223] width 56 height 10
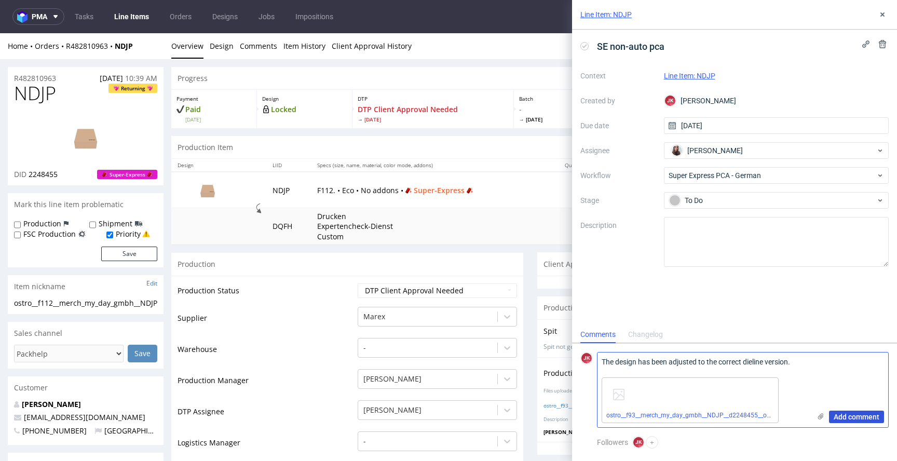
click at [844, 414] on span "Add comment" at bounding box center [856, 416] width 46 height 7
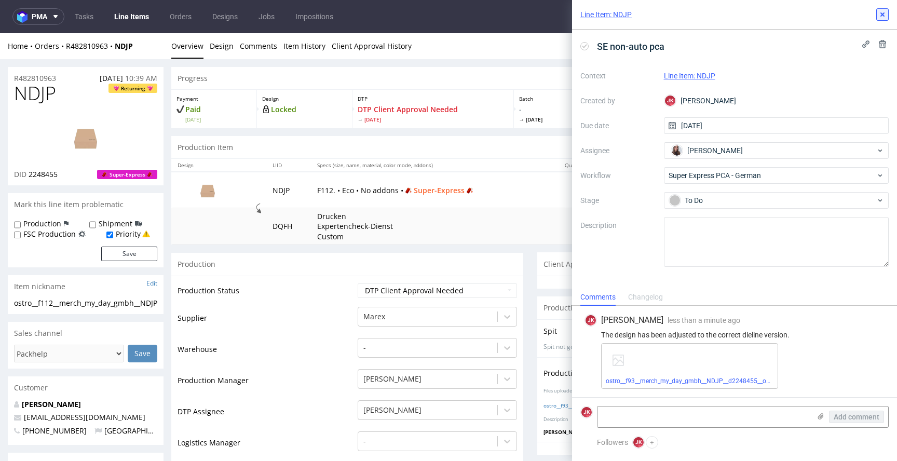
click at [882, 15] on use at bounding box center [882, 14] width 4 height 4
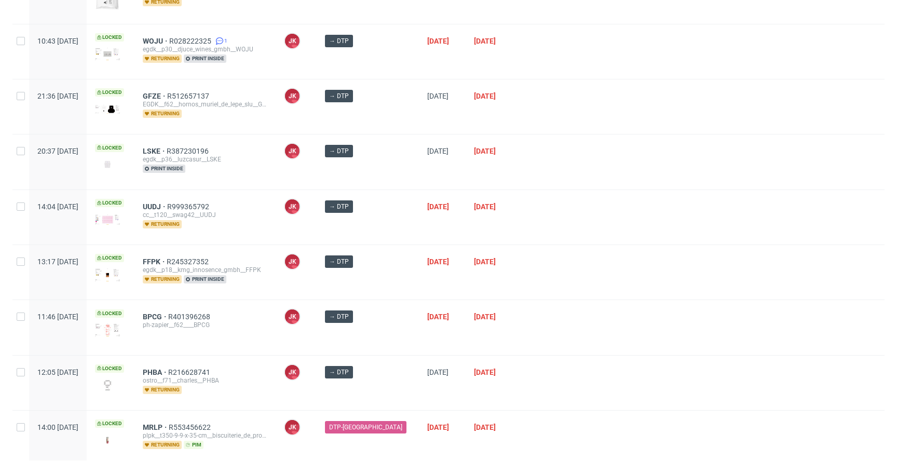
scroll to position [280, 0]
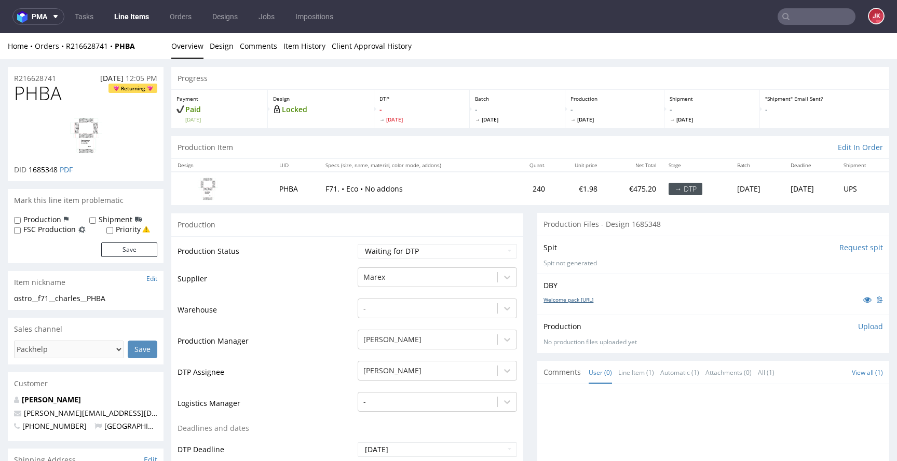
click at [548, 299] on link "Welcome pack [URL]" at bounding box center [568, 299] width 50 height 7
click at [302, 272] on td "Supplier" at bounding box center [265, 281] width 177 height 31
click at [395, 255] on select "Waiting for Artwork Waiting for Diecut Waiting for Mockup Waiting for DTP Waiti…" at bounding box center [436, 251] width 159 height 15
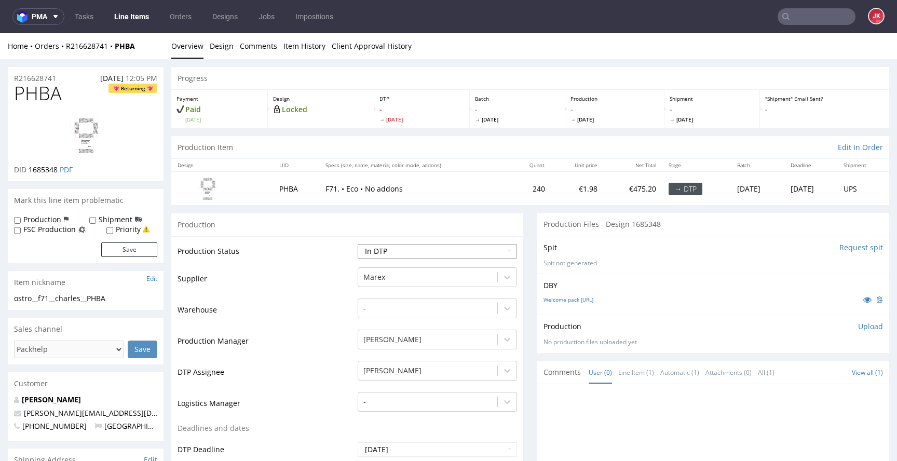
click at [357, 244] on select "Waiting for Artwork Waiting for Diecut Waiting for Mockup Waiting for DTP Waiti…" at bounding box center [436, 251] width 159 height 15
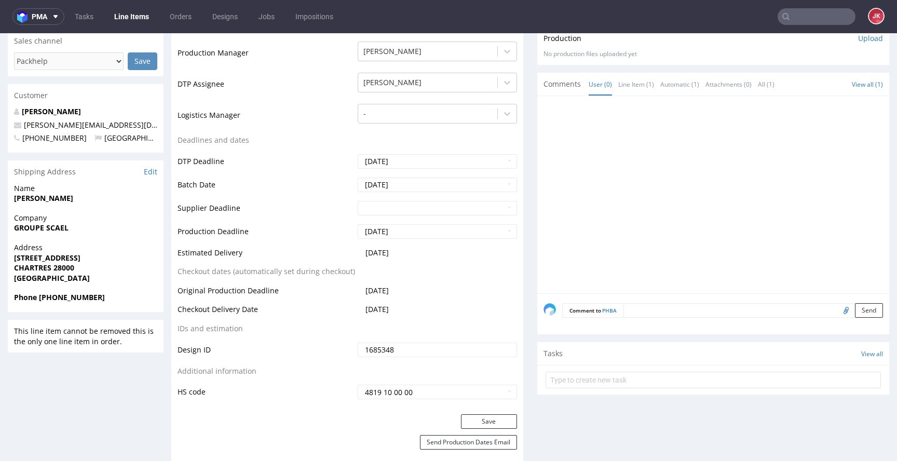
scroll to position [322, 0]
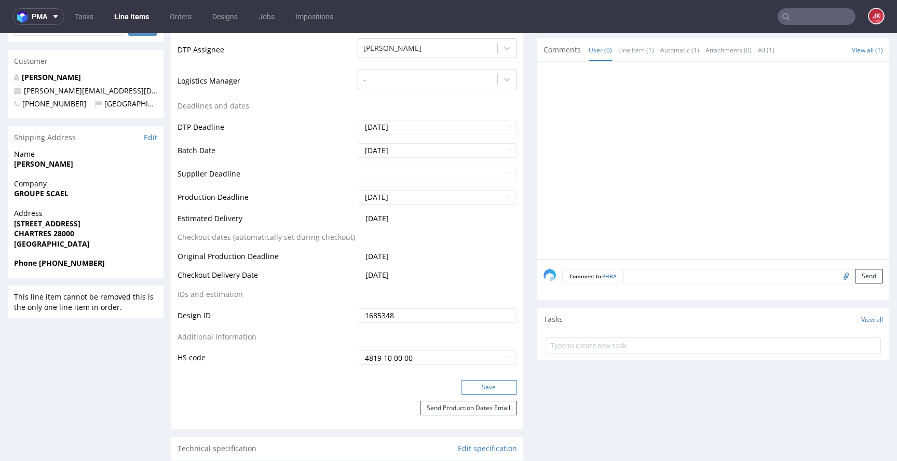
click at [478, 382] on button "Save" at bounding box center [489, 387] width 56 height 15
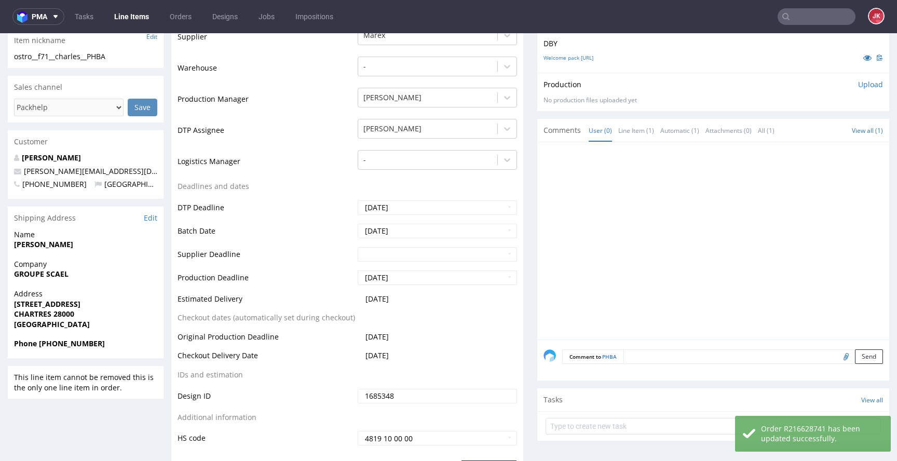
scroll to position [0, 0]
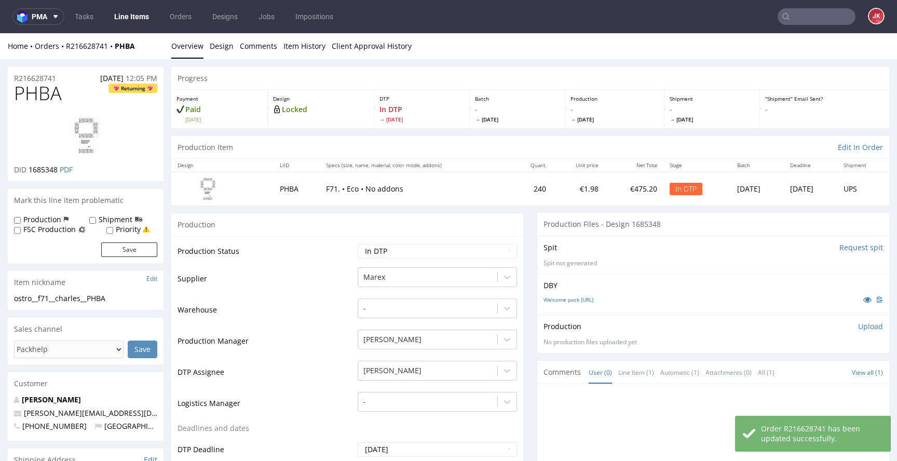
click at [38, 96] on span "PHBA" at bounding box center [38, 93] width 48 height 21
copy span "PHBA"
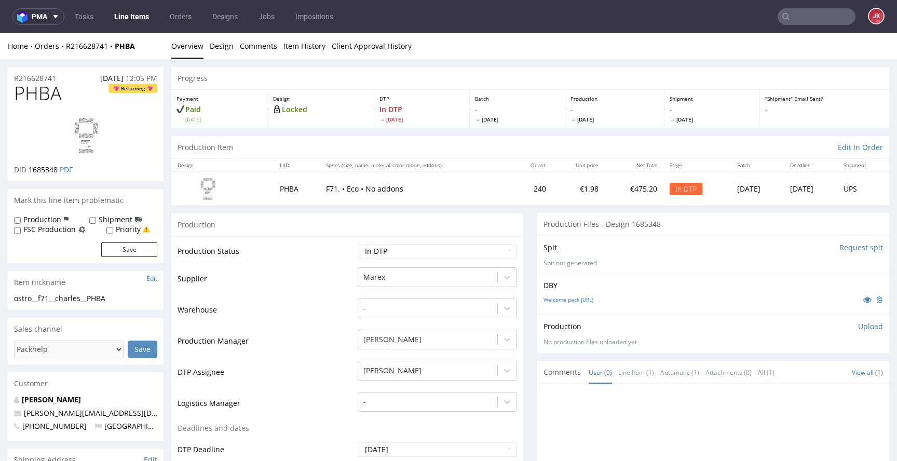
click at [288, 347] on td "Production Manager" at bounding box center [265, 343] width 177 height 31
drag, startPoint x: 121, startPoint y: 297, endPoint x: 18, endPoint y: 314, distance: 104.7
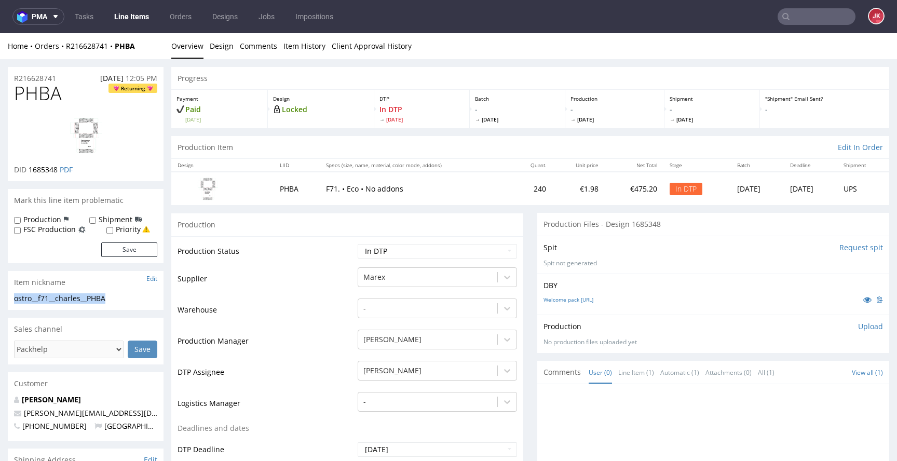
copy div "ostro__f71__charles__PHBA"
copy p "R216628741"
drag, startPoint x: 29, startPoint y: 171, endPoint x: 57, endPoint y: 174, distance: 27.6
click at [57, 174] on span "1685348" at bounding box center [43, 169] width 29 height 10
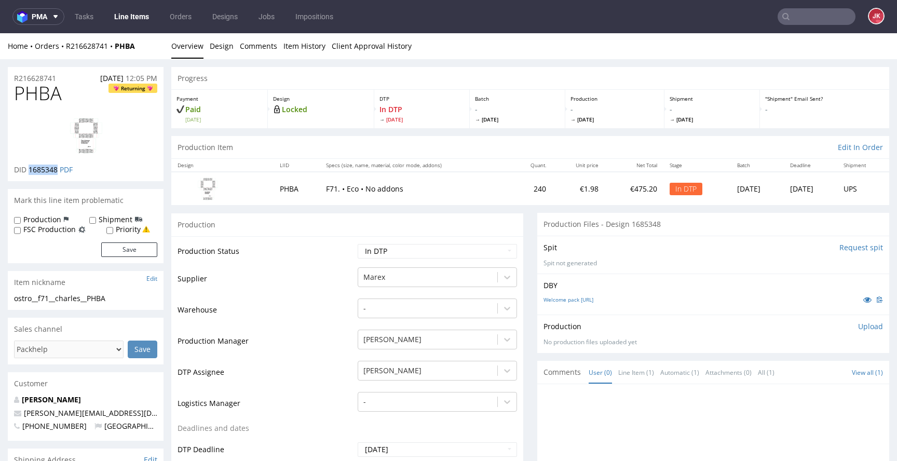
copy span "1685348"
click at [446, 251] on select "Waiting for Artwork Waiting for Diecut Waiting for Mockup Waiting for DTP Waiti…" at bounding box center [436, 251] width 159 height 15
select select "dtp_ca_needed"
click at [357, 244] on select "Waiting for Artwork Waiting for Diecut Waiting for Mockup Waiting for DTP Waiti…" at bounding box center [436, 251] width 159 height 15
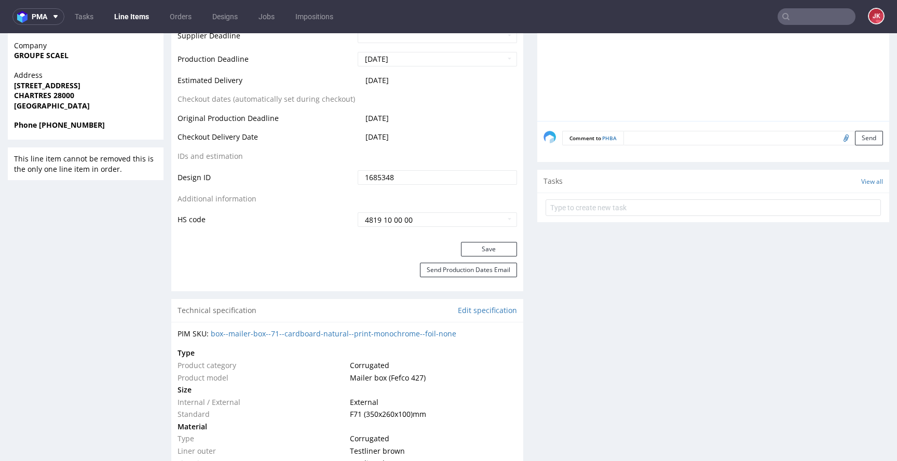
scroll to position [470, 0]
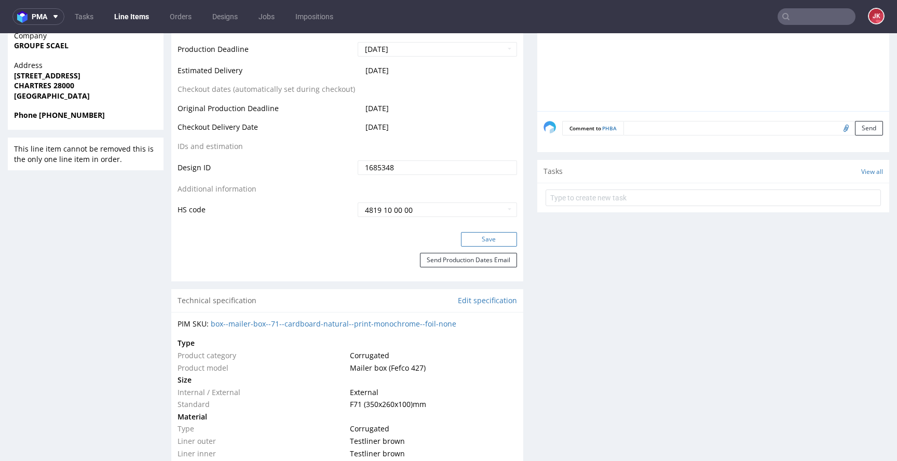
click at [470, 234] on button "Save" at bounding box center [489, 239] width 56 height 15
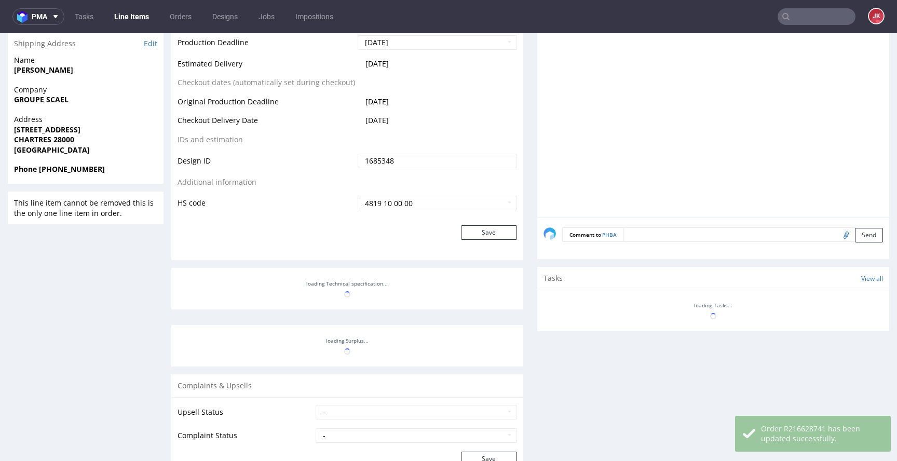
scroll to position [0, 0]
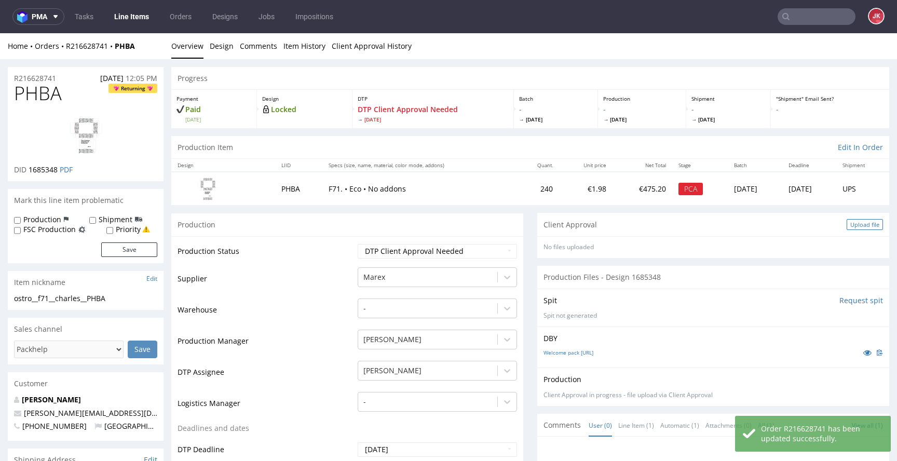
click at [849, 224] on div "Upload file" at bounding box center [864, 224] width 36 height 11
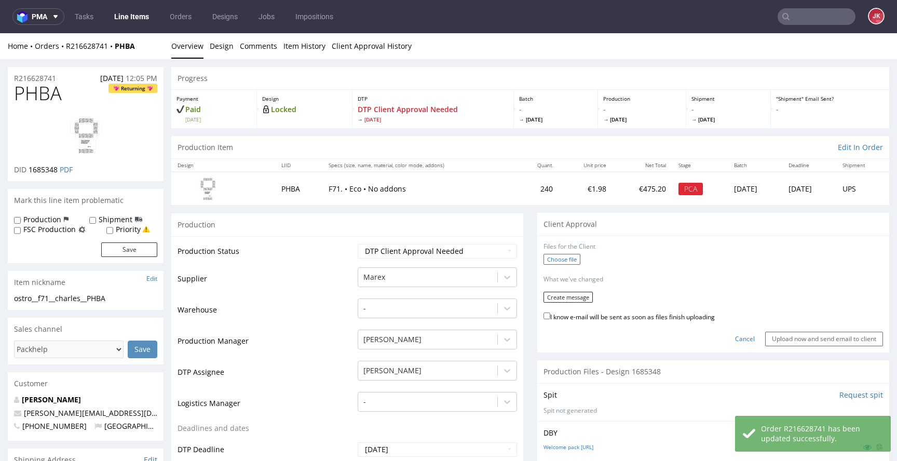
click at [543, 258] on label "Choose file" at bounding box center [561, 259] width 37 height 11
click at [0, 33] on input "Choose file" at bounding box center [0, 33] width 0 height 0
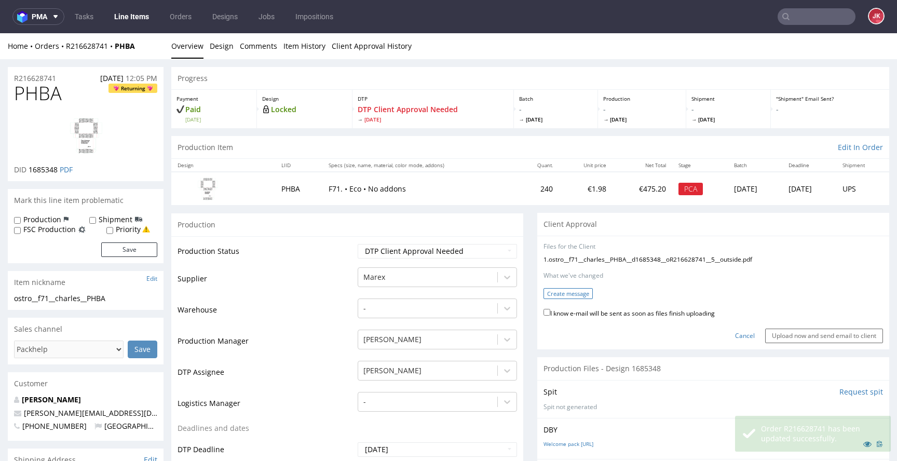
click at [555, 295] on button "Create message" at bounding box center [567, 293] width 49 height 11
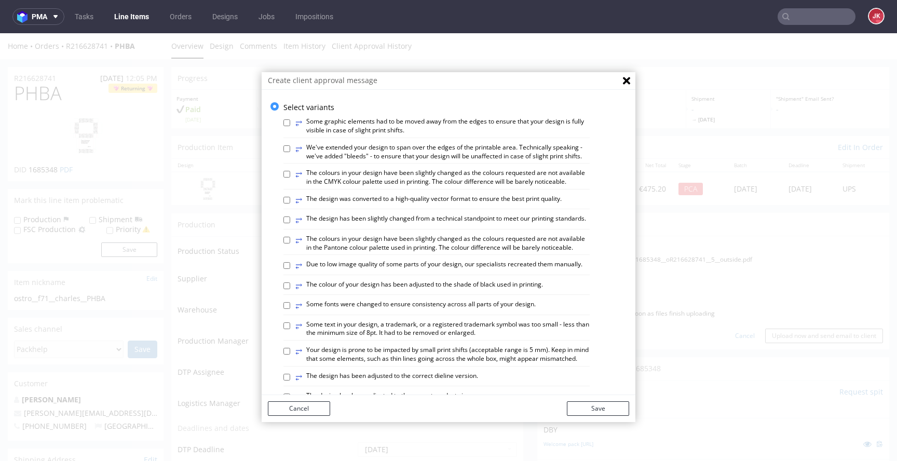
click at [339, 155] on label "⥂ We've extended your design to span over the edges of the printable area. Tech…" at bounding box center [442, 152] width 294 height 18
click at [290, 152] on input "⥂ We've extended your design to span over the edges of the printable area. Tech…" at bounding box center [286, 148] width 7 height 7
checkbox input "true"
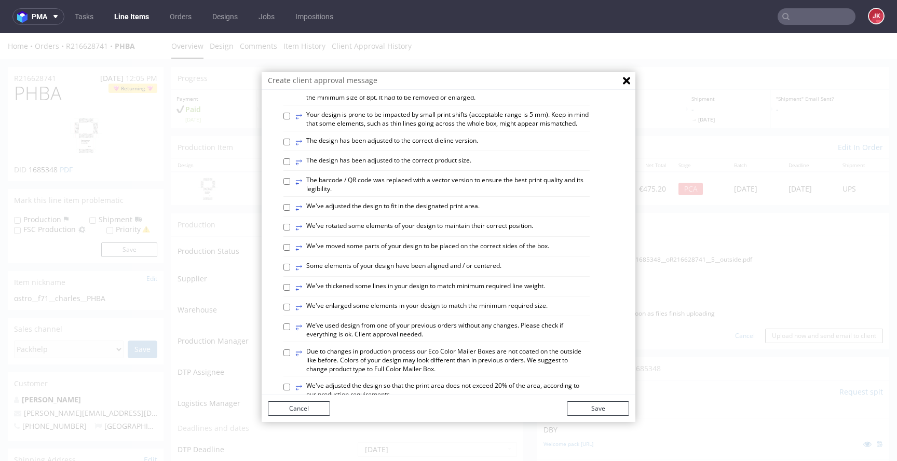
scroll to position [247, 0]
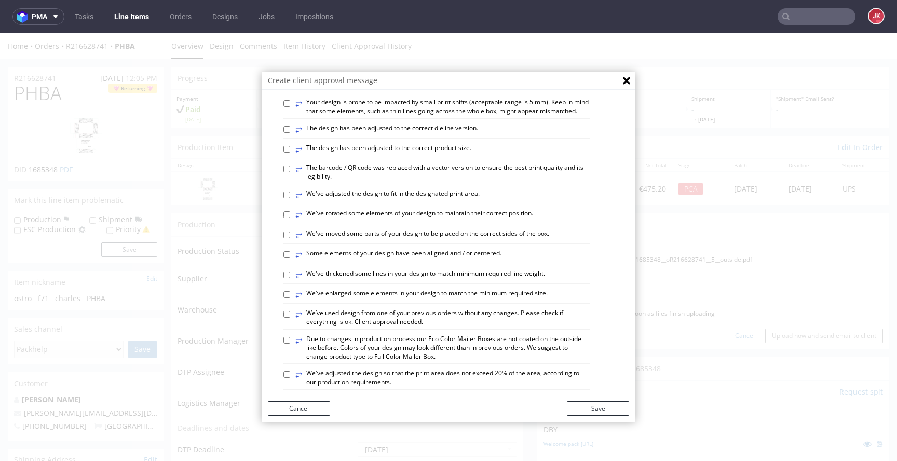
click at [393, 135] on label "⥂ The design has been adjusted to the correct dieline version." at bounding box center [386, 129] width 183 height 11
click at [290, 133] on input "⥂ The design has been adjusted to the correct dieline version." at bounding box center [286, 129] width 7 height 7
checkbox input "true"
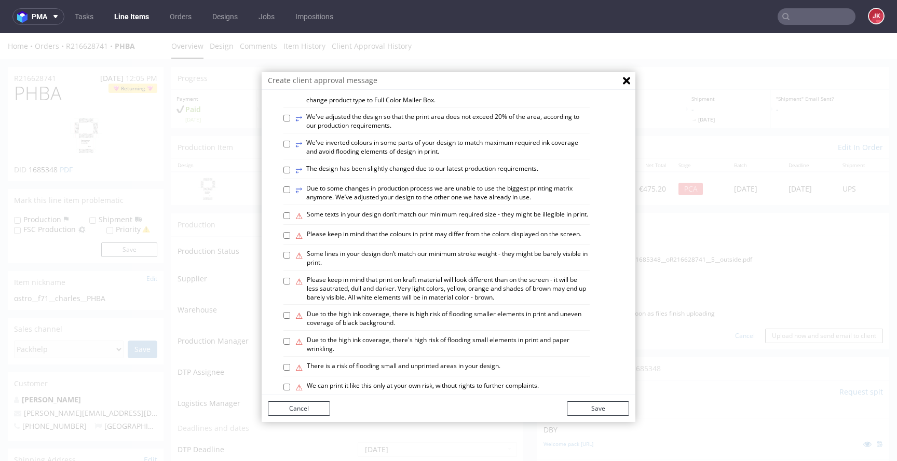
scroll to position [524, 0]
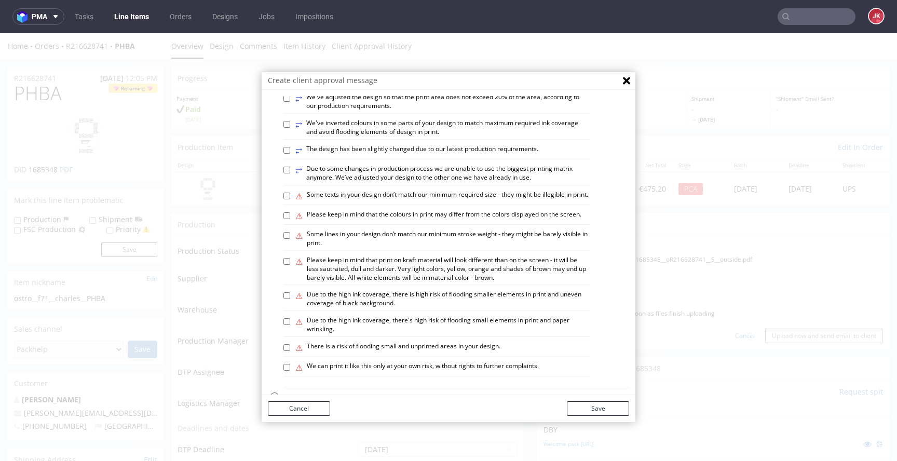
click at [382, 247] on label "⚠ Some lines in your design don’t match our minimum stroke weight - they might …" at bounding box center [442, 239] width 294 height 18
click at [290, 239] on input "⚠ Some lines in your design don’t match our minimum stroke weight - they might …" at bounding box center [286, 235] width 7 height 7
checkbox input "true"
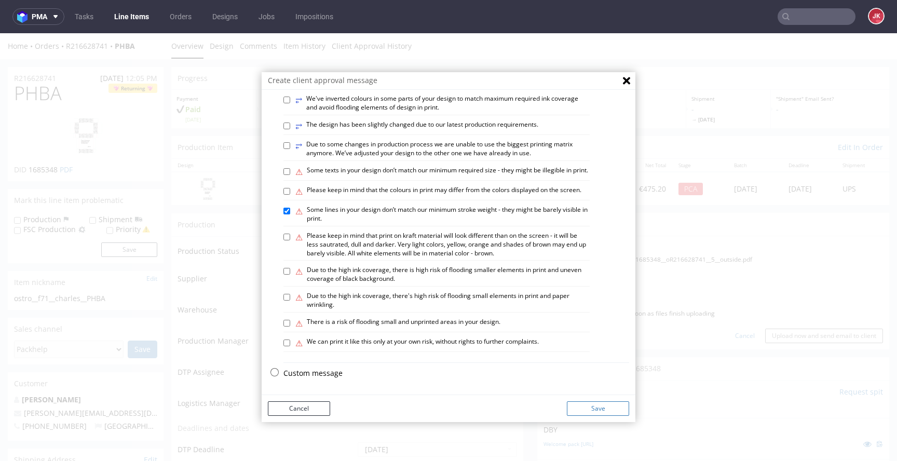
click at [592, 410] on button "Save" at bounding box center [598, 408] width 62 height 15
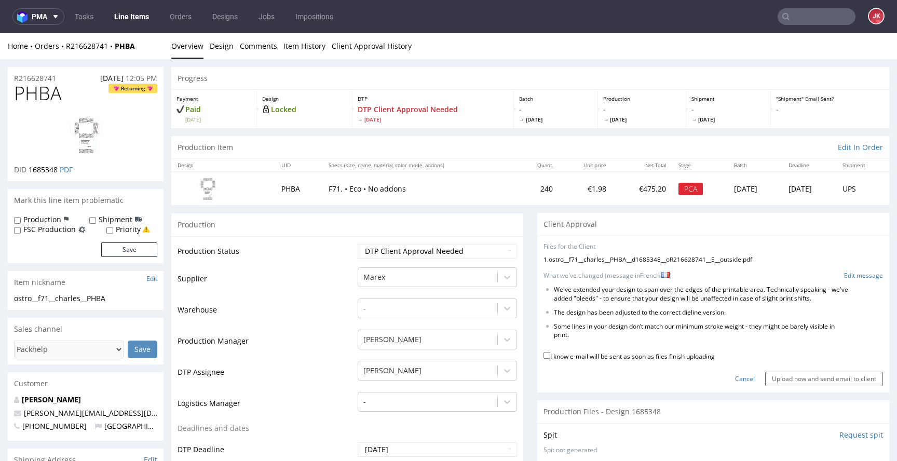
click at [587, 358] on label "I know e-mail will be sent as soon as files finish uploading" at bounding box center [628, 355] width 171 height 11
click at [550, 358] on input "I know e-mail will be sent as soon as files finish uploading" at bounding box center [546, 355] width 7 height 7
checkbox input "true"
click at [788, 378] on input "Upload now and send email to client" at bounding box center [824, 379] width 118 height 15
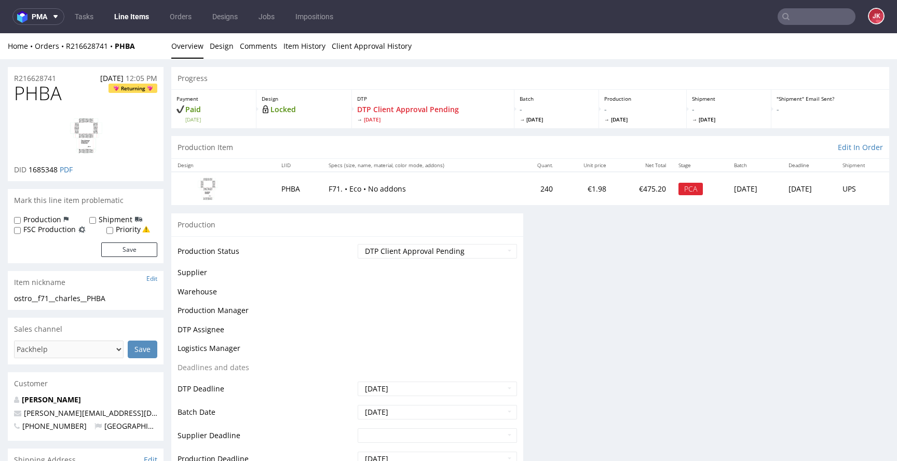
scroll to position [0, 0]
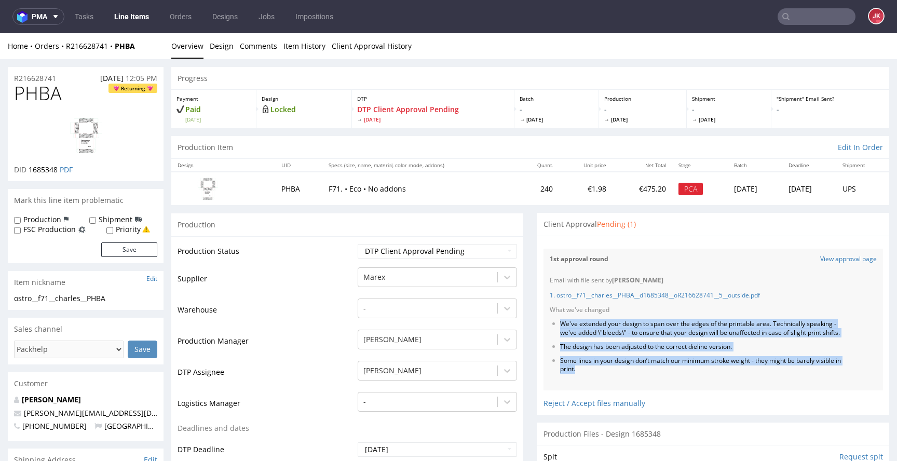
drag, startPoint x: 553, startPoint y: 323, endPoint x: 603, endPoint y: 376, distance: 73.4
click at [603, 374] on ul "We've extended your design to span over the edges of the printable area. Techni…" at bounding box center [712, 347] width 327 height 54
copy ul "We've extended your design to span over the edges of the printable area. Techni…"
click at [603, 374] on li "Some lines in your design don’t match our minimum stroke weight - they might be…" at bounding box center [702, 365] width 285 height 18
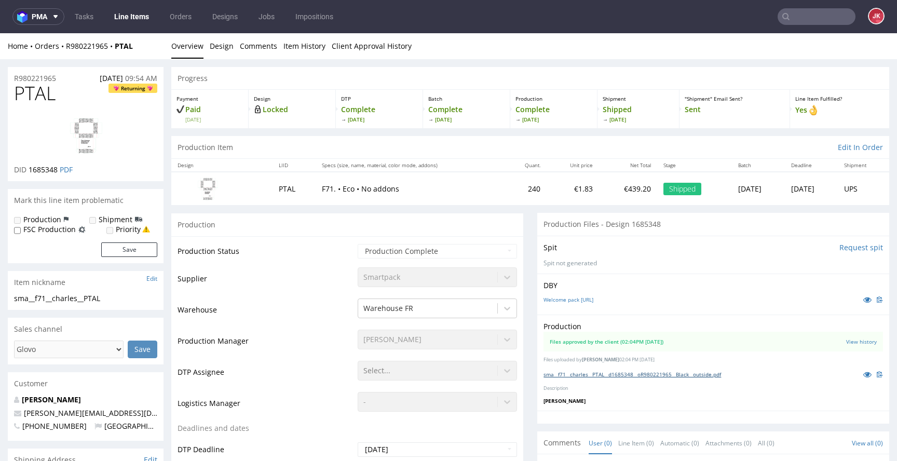
click at [623, 370] on link "sma__f71__charles__PTAL__d1685348__oR980221965__Black__outside.pdf" at bounding box center [631, 373] width 177 height 7
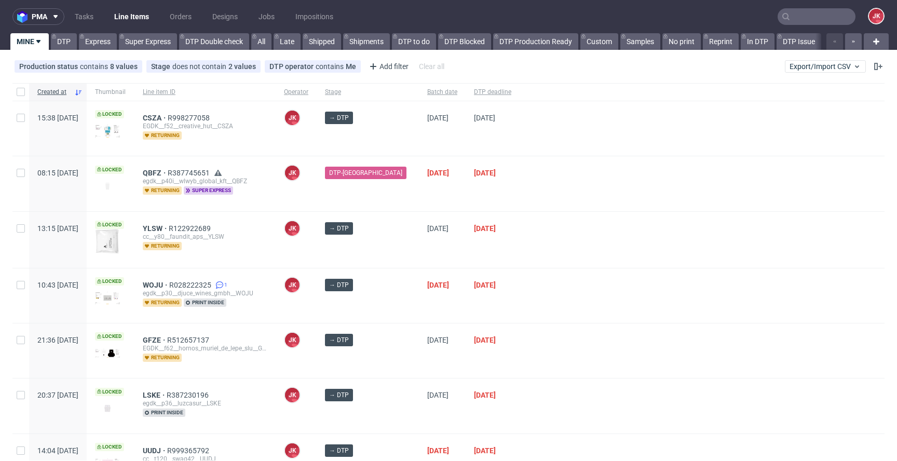
click at [419, 241] on div "[DATE]" at bounding box center [442, 240] width 47 height 56
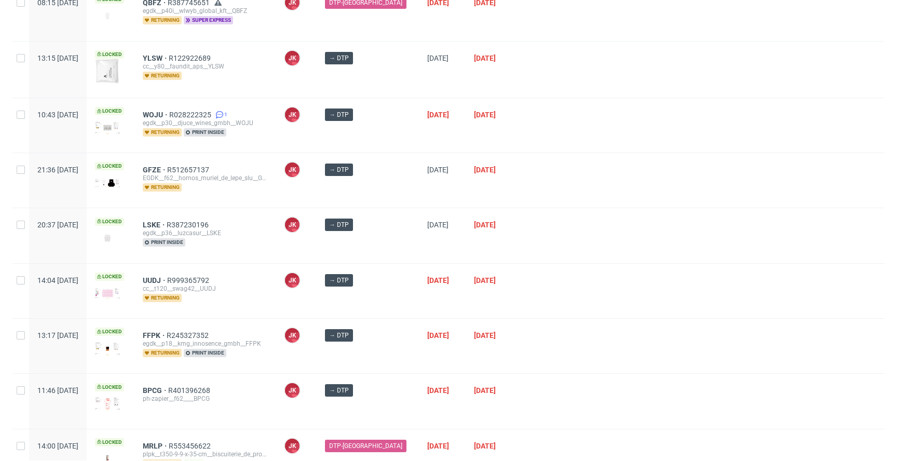
scroll to position [174, 0]
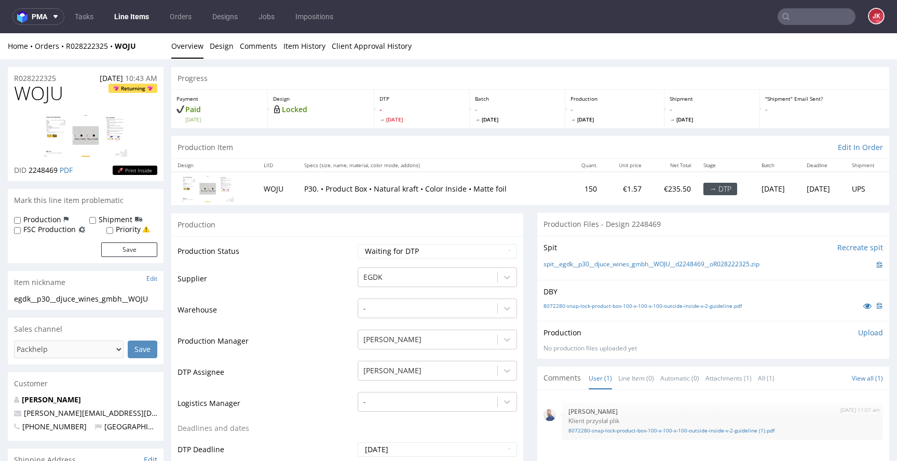
click at [228, 51] on link "Design" at bounding box center [222, 45] width 24 height 25
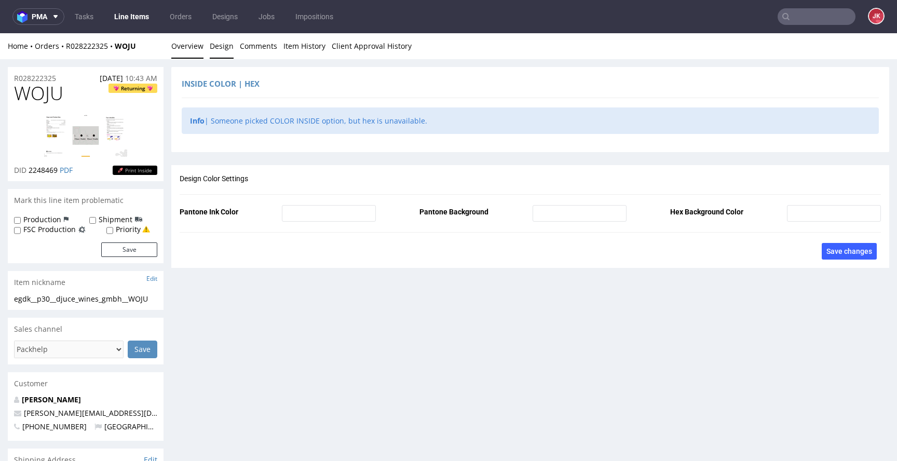
click at [187, 48] on link "Overview" at bounding box center [187, 45] width 32 height 25
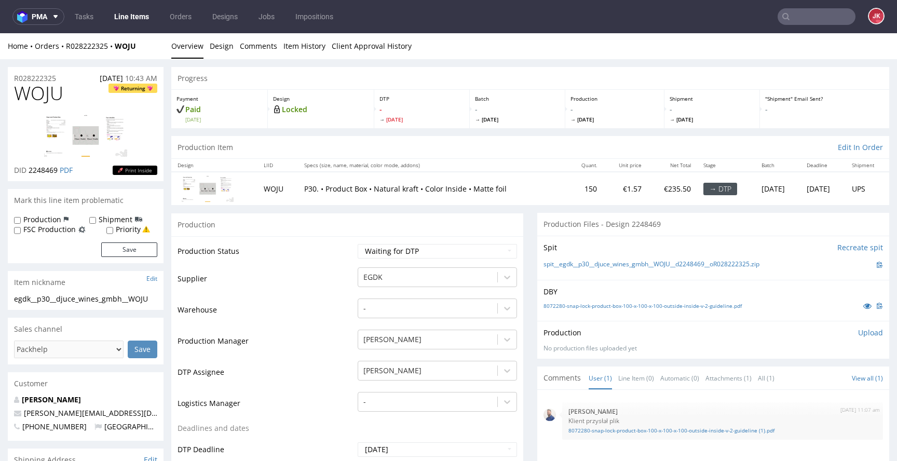
click at [75, 125] on img at bounding box center [85, 135] width 83 height 43
click at [607, 305] on link "8072280-snap-lock-product-box-100-x-100-x-100-outside-inside-v-2-guideline.pdf" at bounding box center [642, 305] width 198 height 7
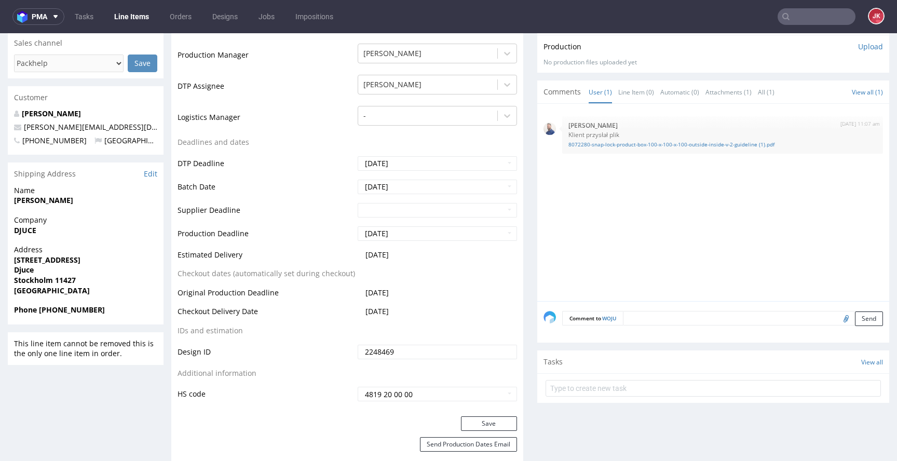
scroll to position [171, 0]
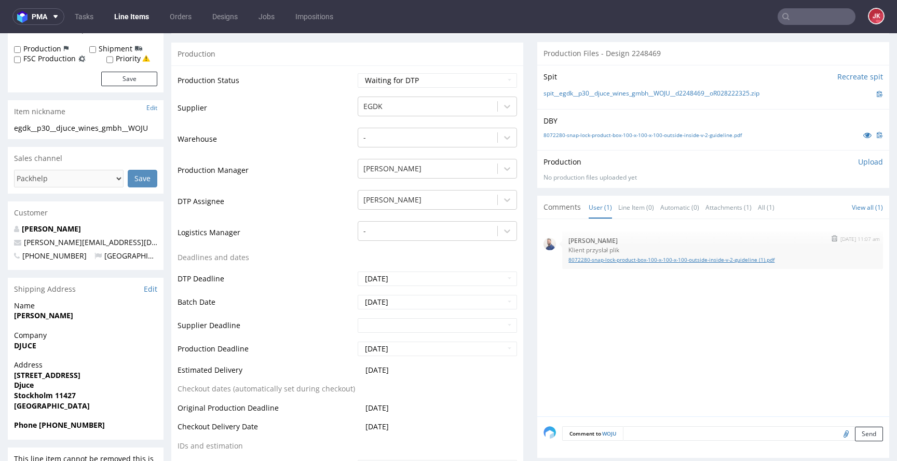
click at [601, 262] on link "8072280-snap-lock-product-box-100-x-100-x-100-outside-inside-v-2-guideline (1).…" at bounding box center [722, 260] width 308 height 8
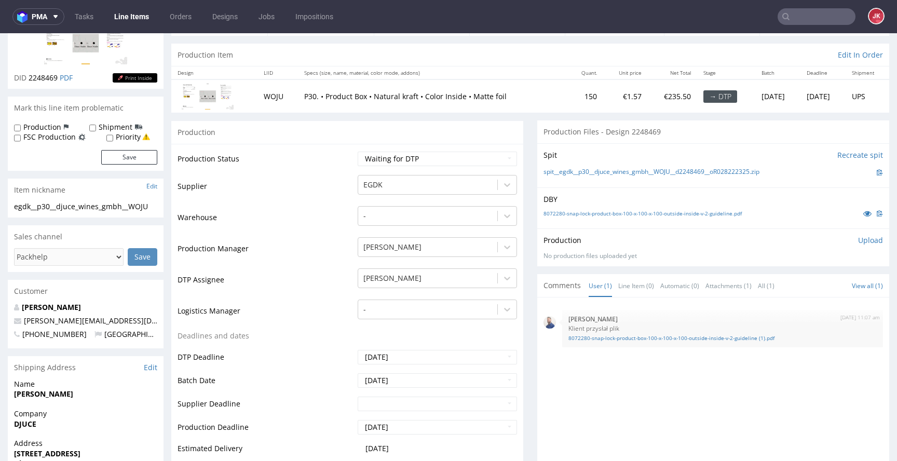
scroll to position [0, 0]
